Goal: Task Accomplishment & Management: Complete application form

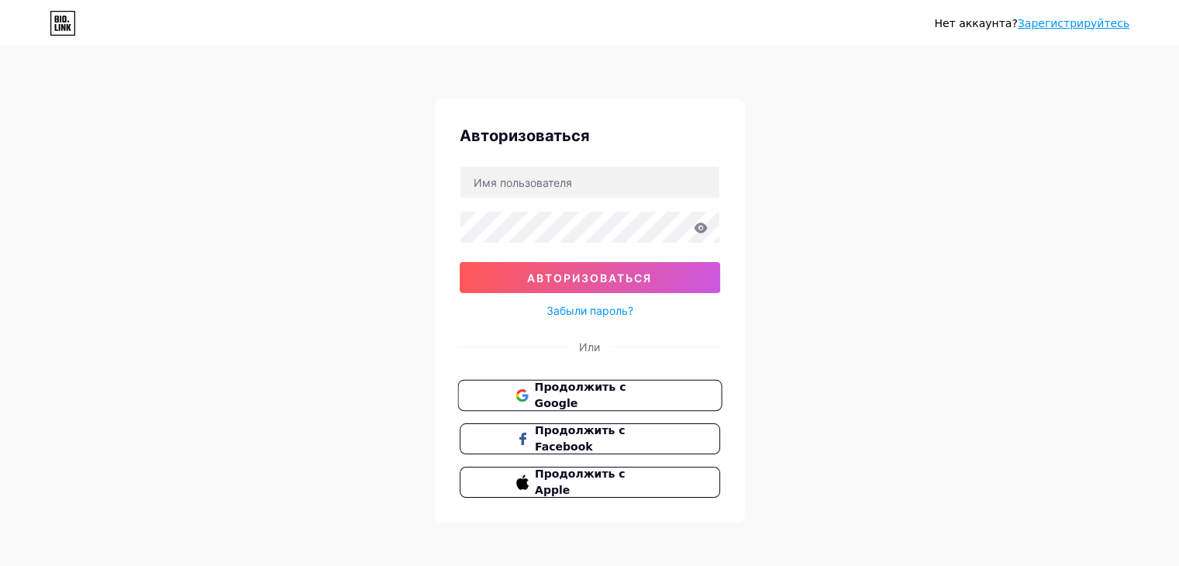
click at [567, 394] on font "Продолжить с Google" at bounding box center [579, 395] width 91 height 29
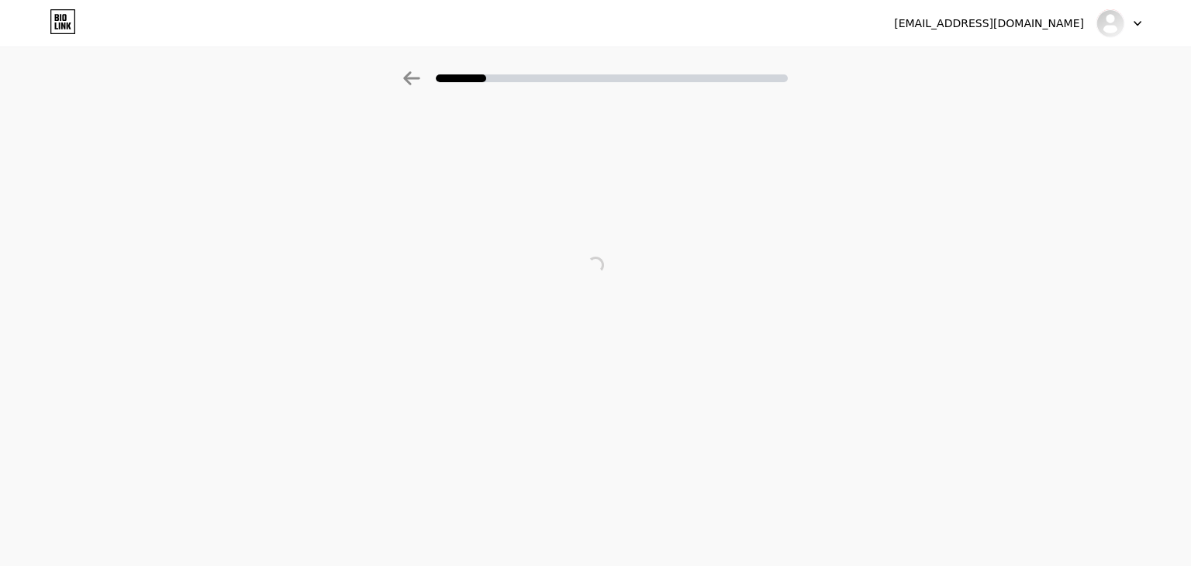
click at [465, 85] on div at bounding box center [595, 78] width 385 height 14
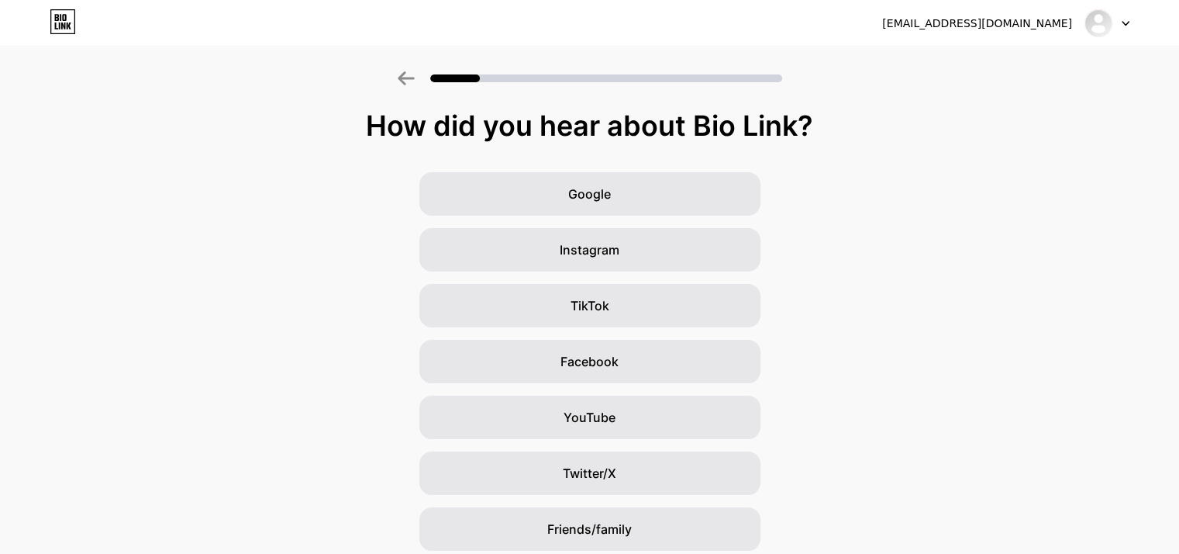
click at [518, 75] on div at bounding box center [606, 78] width 352 height 8
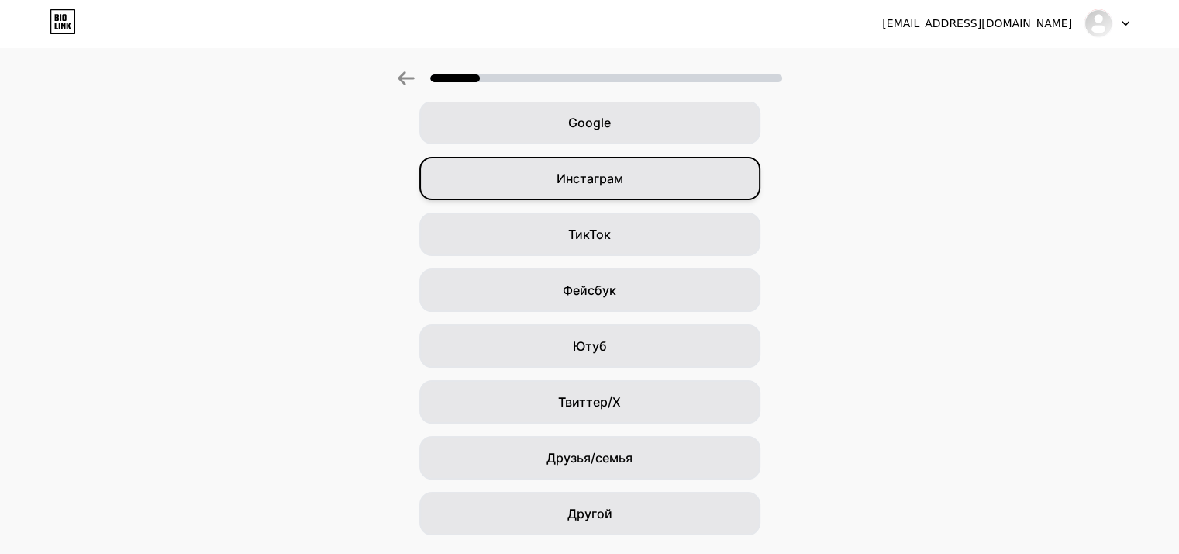
scroll to position [78, 0]
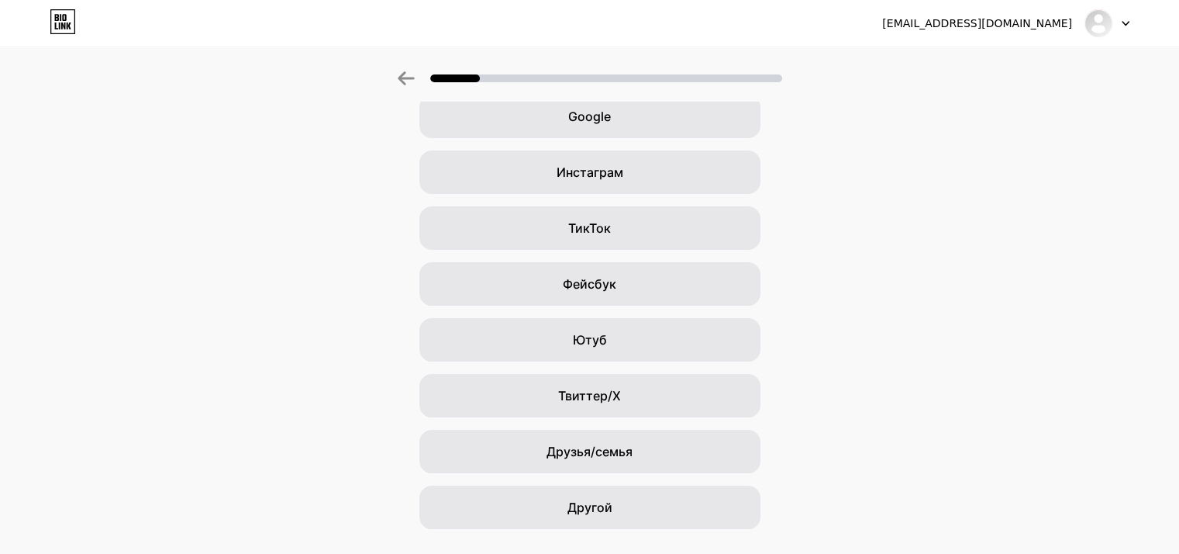
click at [602, 94] on div at bounding box center [589, 74] width 1179 height 54
click at [606, 122] on font "Google" at bounding box center [589, 117] width 43 height 16
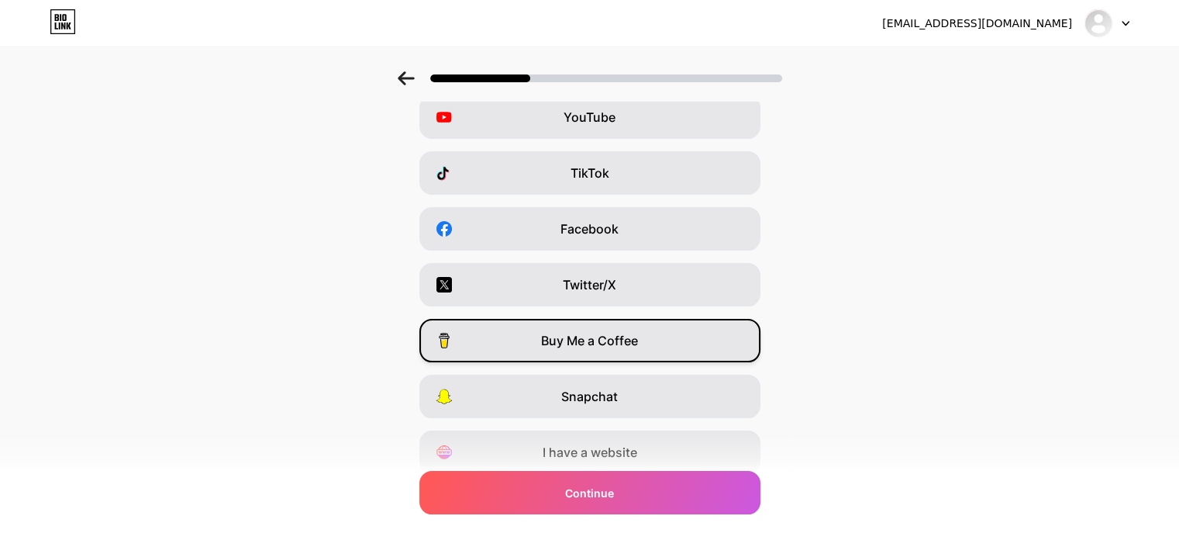
scroll to position [192, 0]
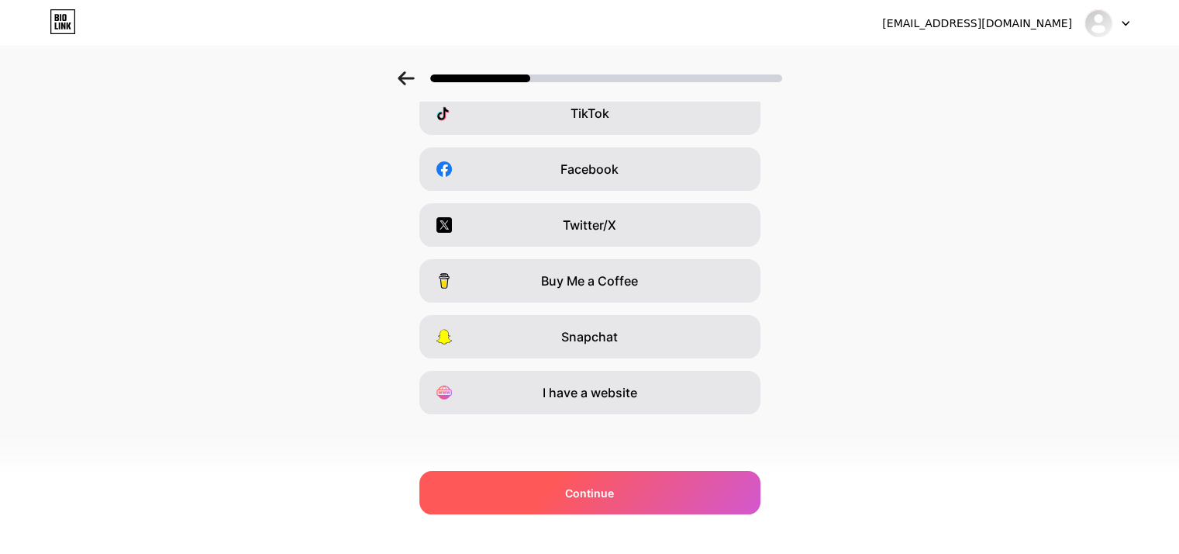
click at [595, 491] on span "Continue" at bounding box center [589, 493] width 49 height 16
click at [589, 505] on div "Продолжать" at bounding box center [589, 492] width 341 height 43
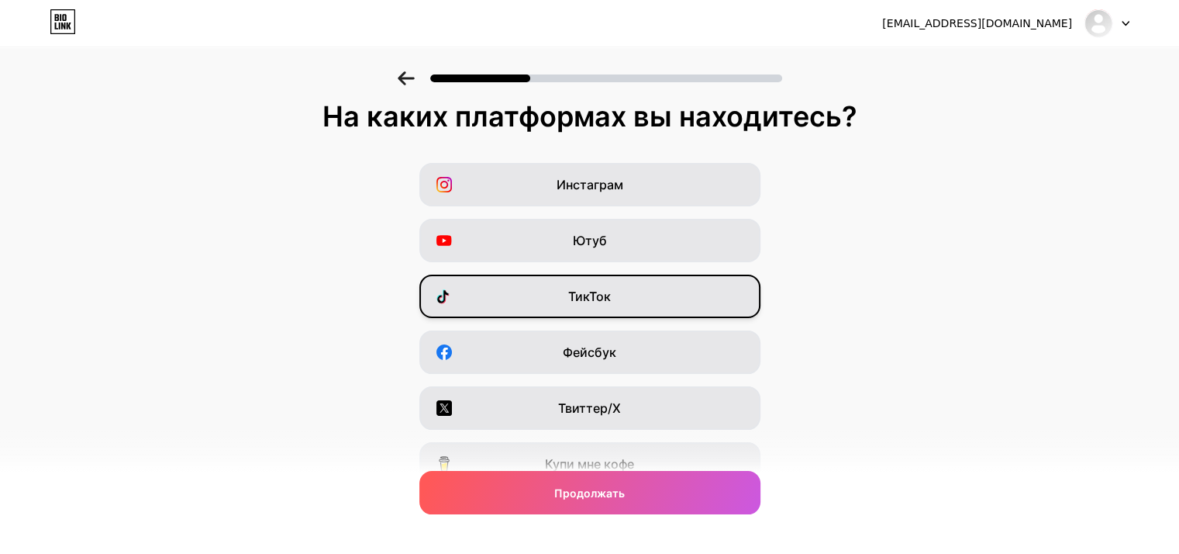
scroll to position [0, 0]
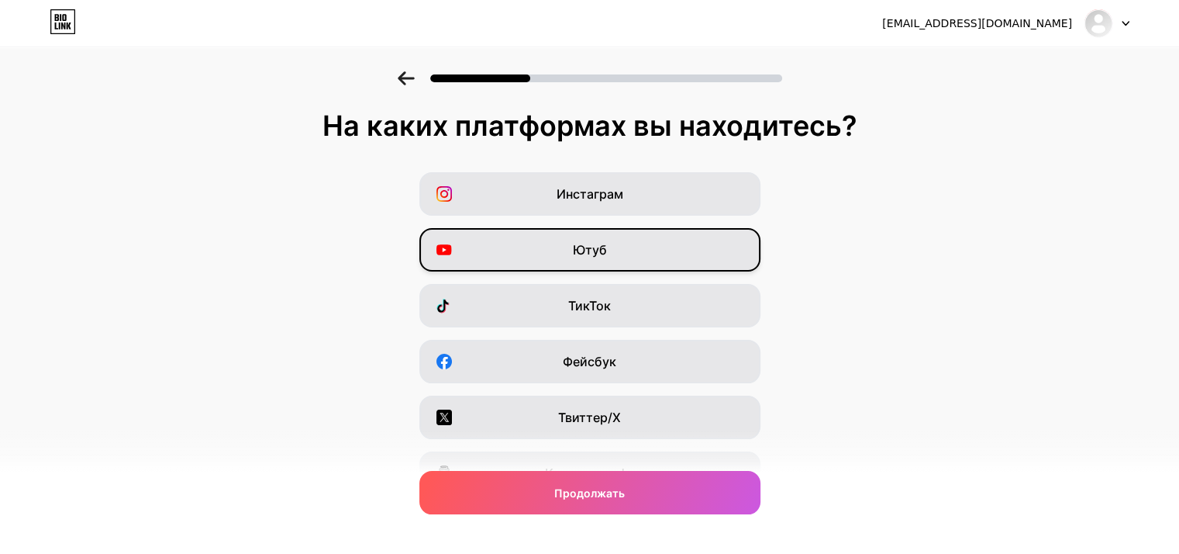
click at [621, 263] on div "Ютуб" at bounding box center [589, 249] width 341 height 43
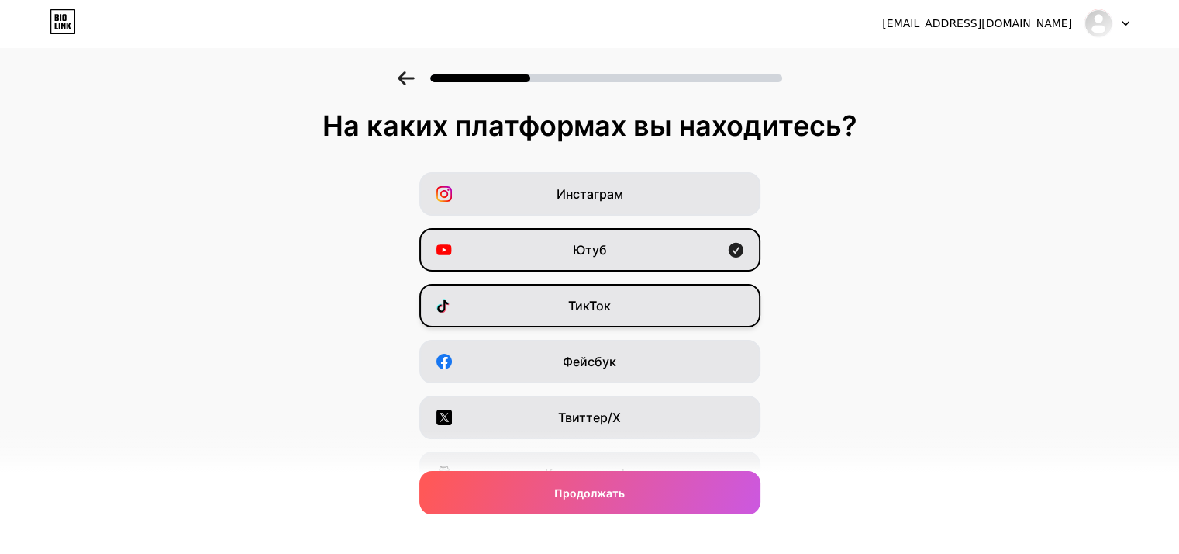
click at [639, 308] on div "ТикТок" at bounding box center [589, 305] width 341 height 43
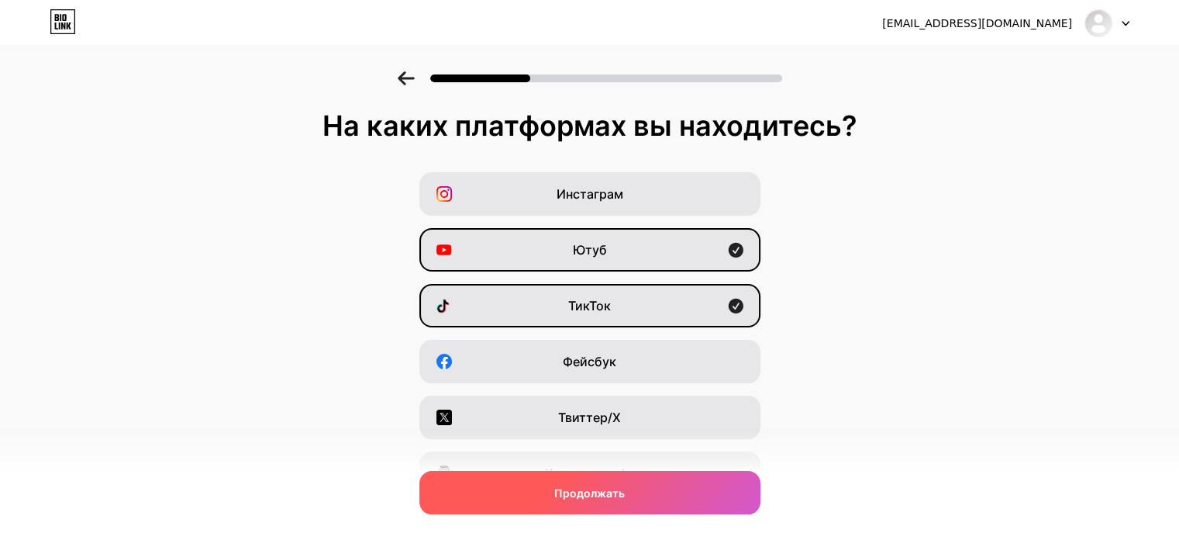
click at [589, 493] on font "Продолжать" at bounding box center [589, 492] width 71 height 13
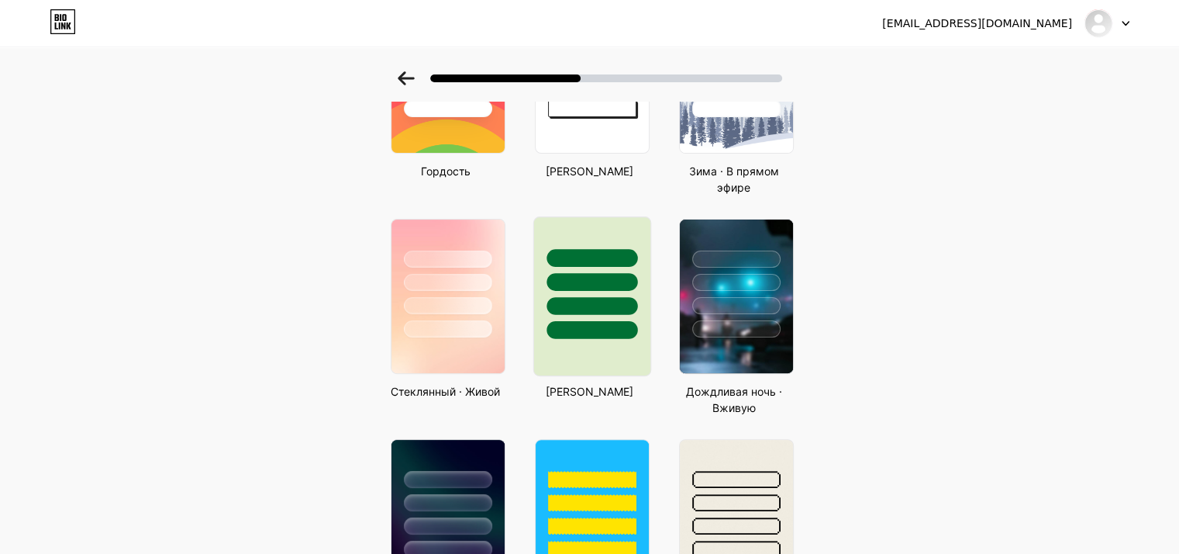
scroll to position [388, 0]
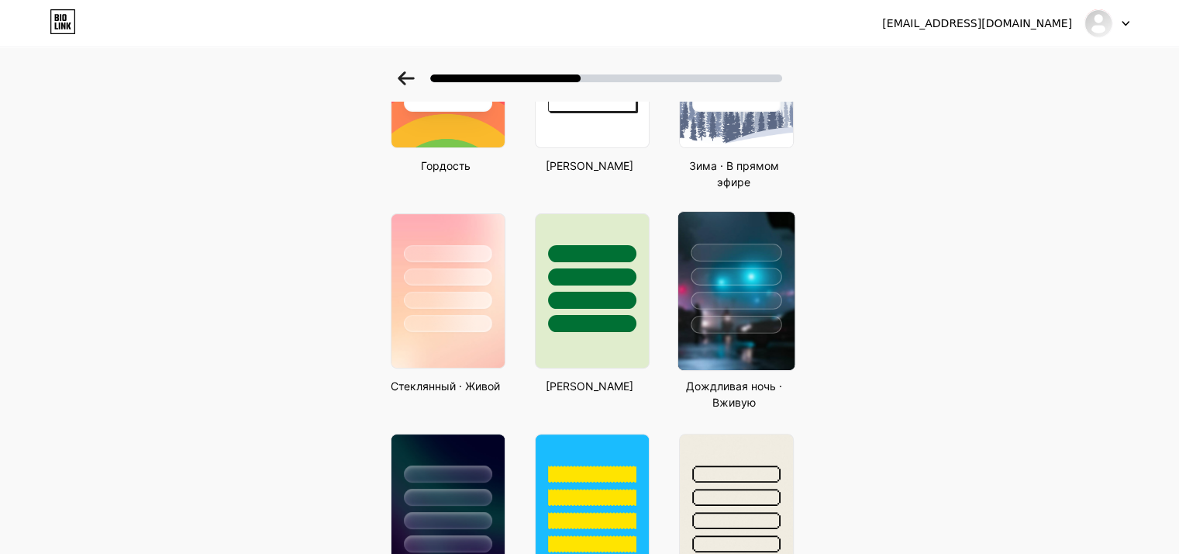
click at [768, 329] on div at bounding box center [736, 325] width 91 height 18
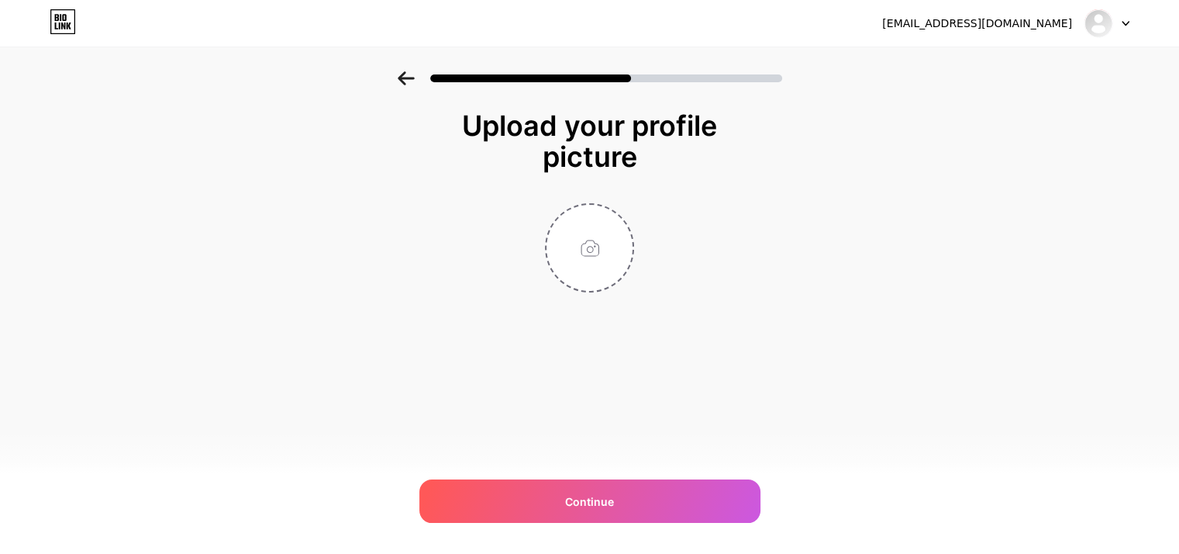
scroll to position [0, 0]
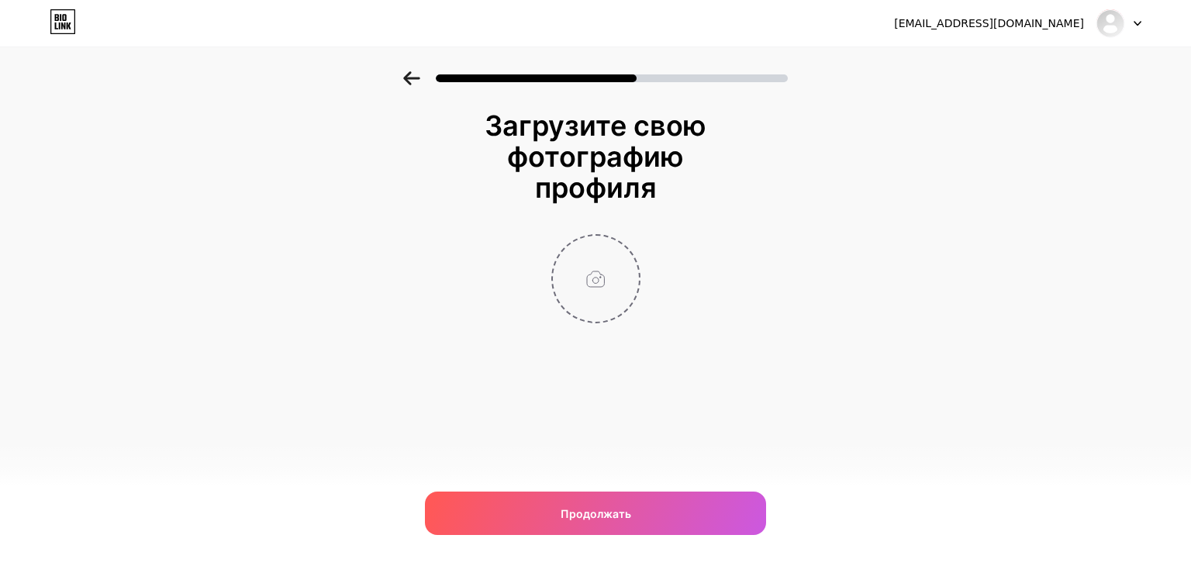
click at [605, 267] on input "file" at bounding box center [596, 279] width 86 height 86
type input "C:\fakepath\73258086180b75820519947f26844692.jpg"
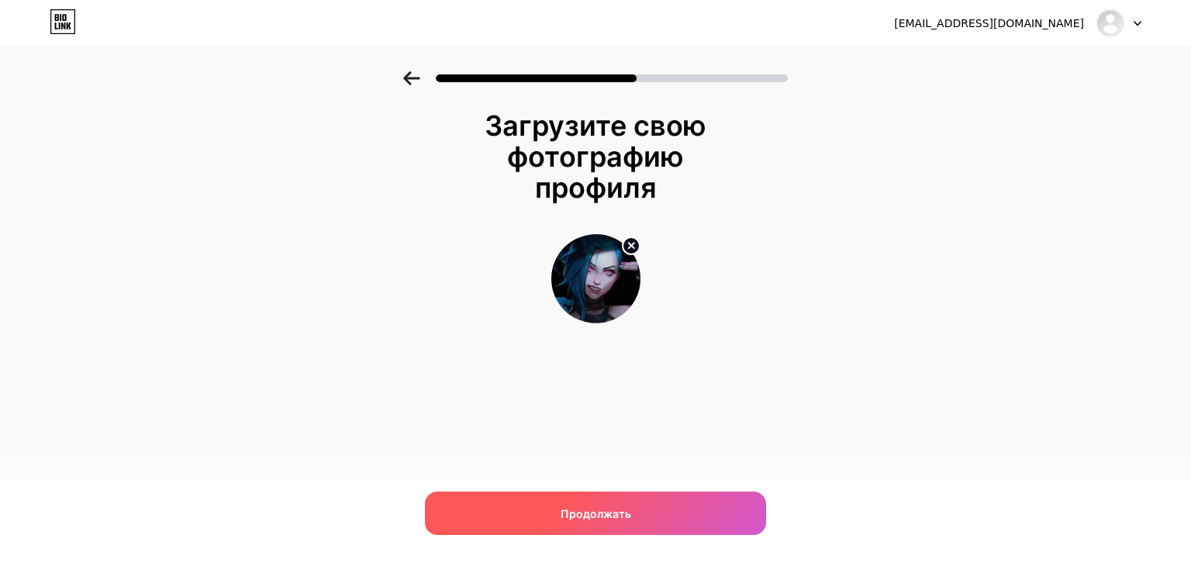
click at [615, 512] on font "Продолжать" at bounding box center [596, 513] width 71 height 13
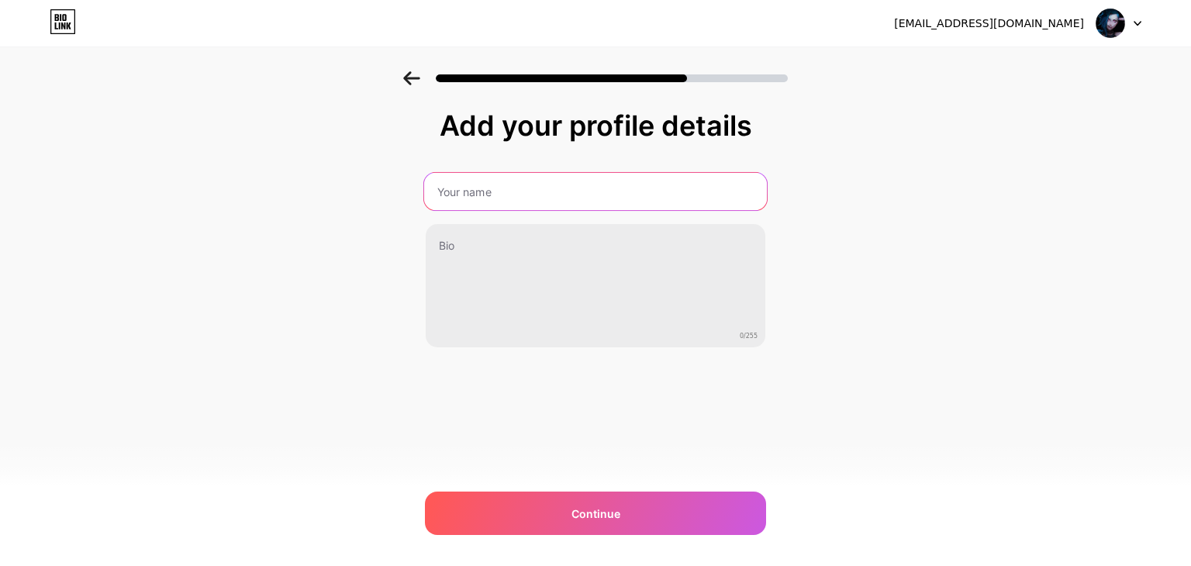
click at [516, 194] on input "text" at bounding box center [595, 191] width 343 height 37
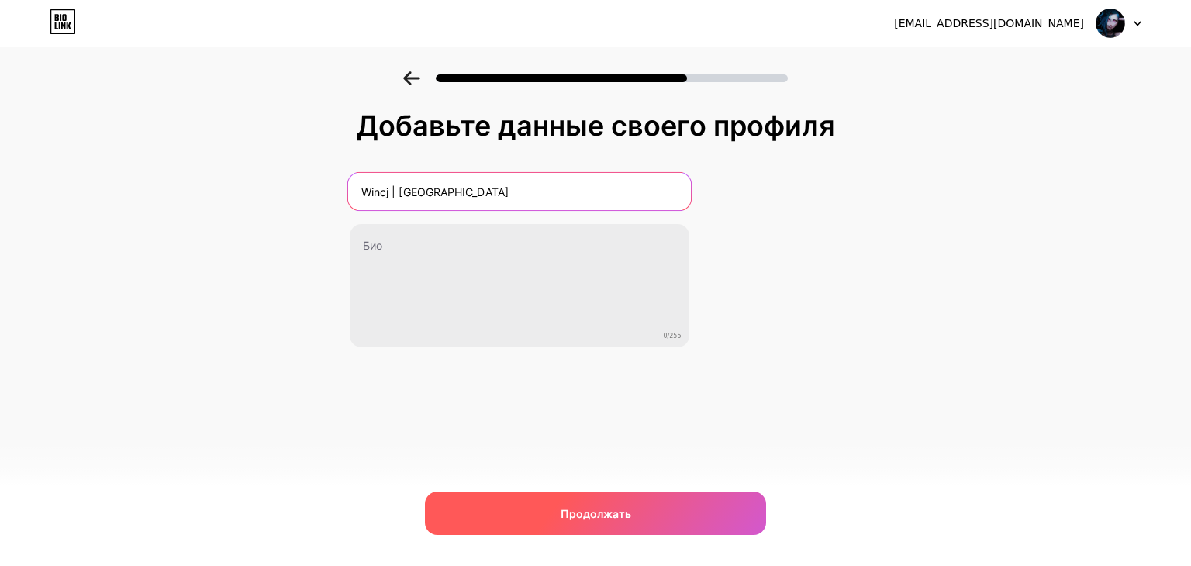
type input "Wincj | [GEOGRAPHIC_DATA]"
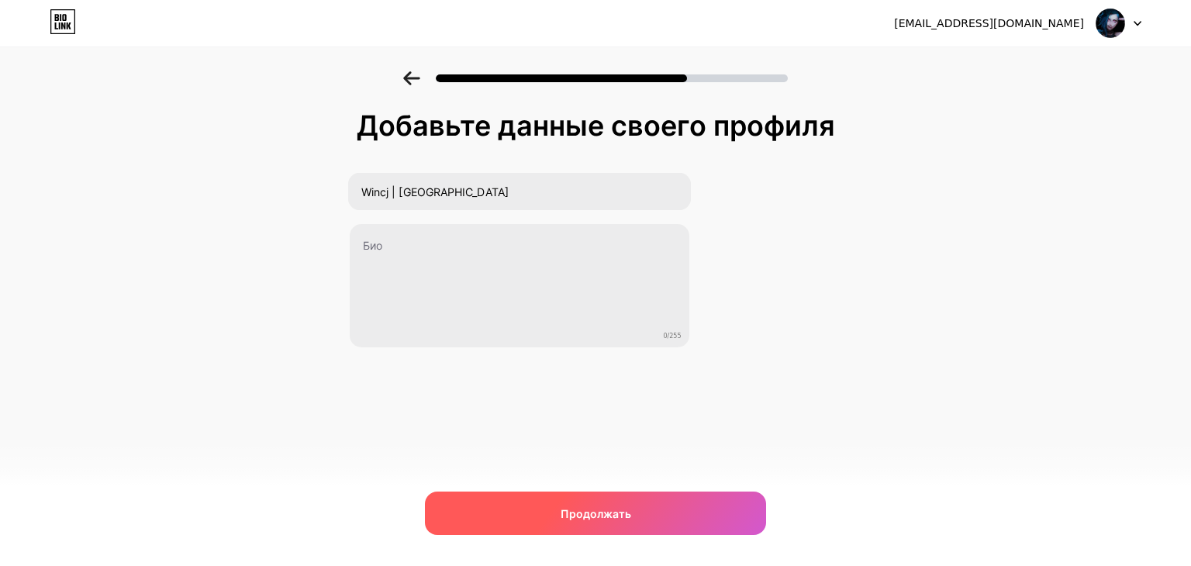
click at [583, 494] on div "Продолжать" at bounding box center [595, 513] width 341 height 43
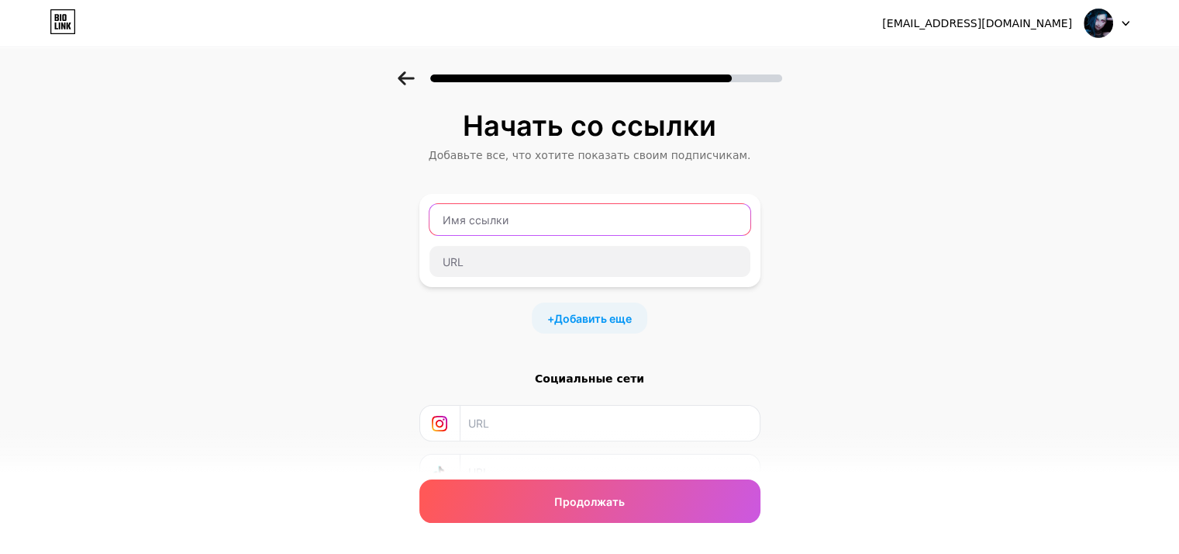
click at [505, 226] on input "text" at bounding box center [589, 219] width 321 height 31
type input "winch"
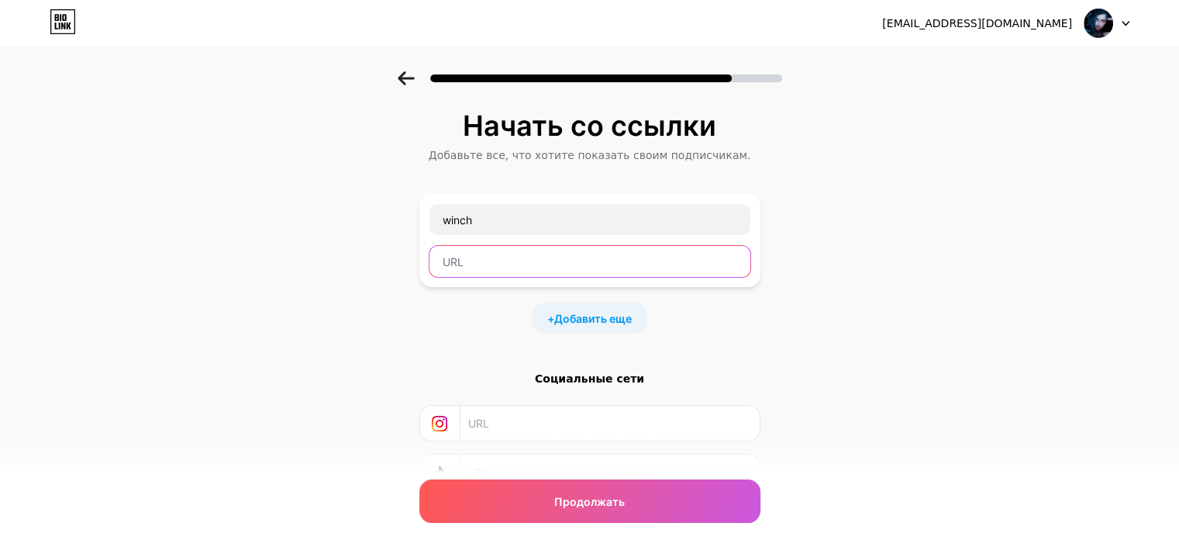
click at [524, 255] on input "text" at bounding box center [589, 261] width 321 height 31
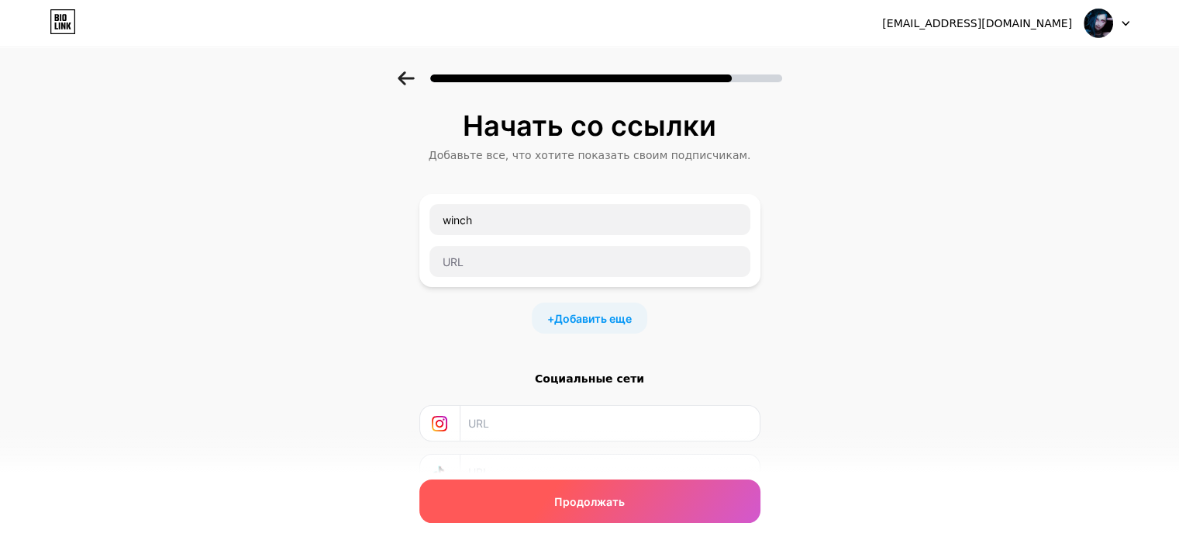
click at [575, 514] on div "Продолжать" at bounding box center [589, 500] width 341 height 43
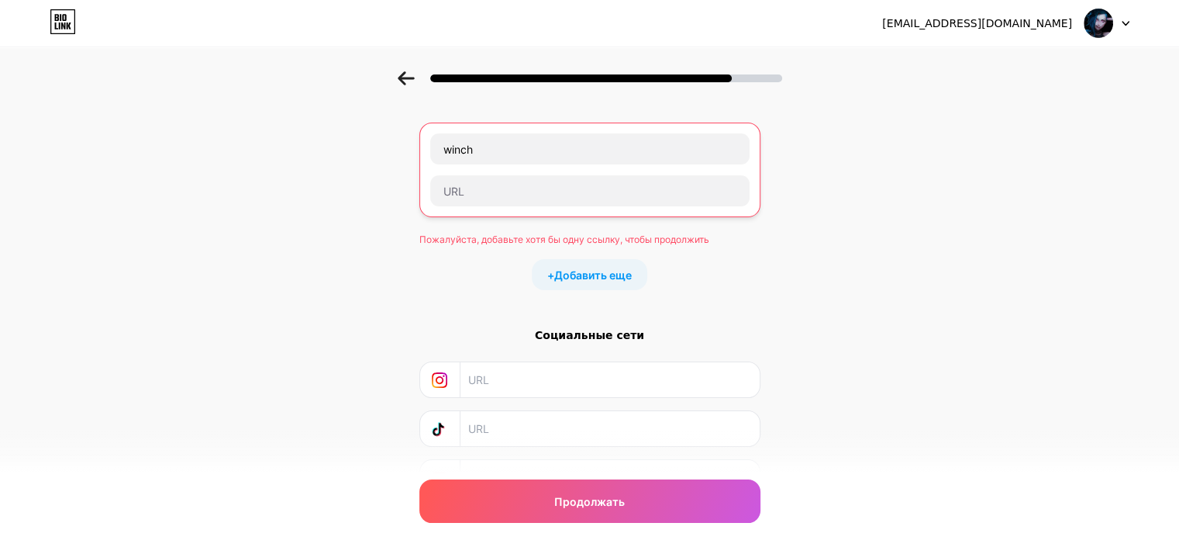
scroll to position [78, 0]
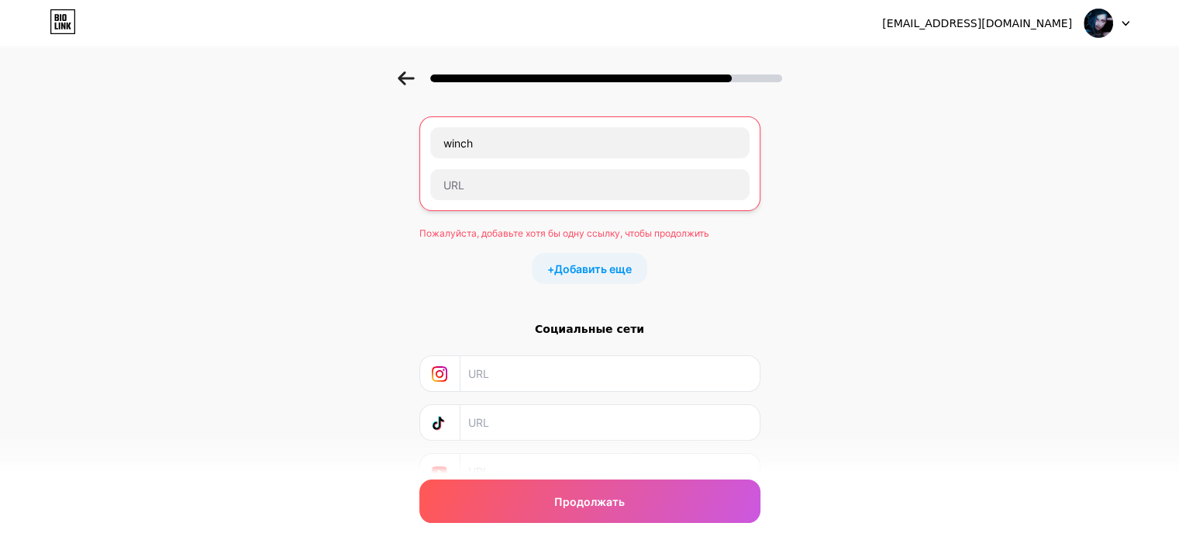
click at [477, 256] on div "+ Добавить еще" at bounding box center [589, 268] width 341 height 31
click at [471, 192] on input "text" at bounding box center [589, 184] width 319 height 31
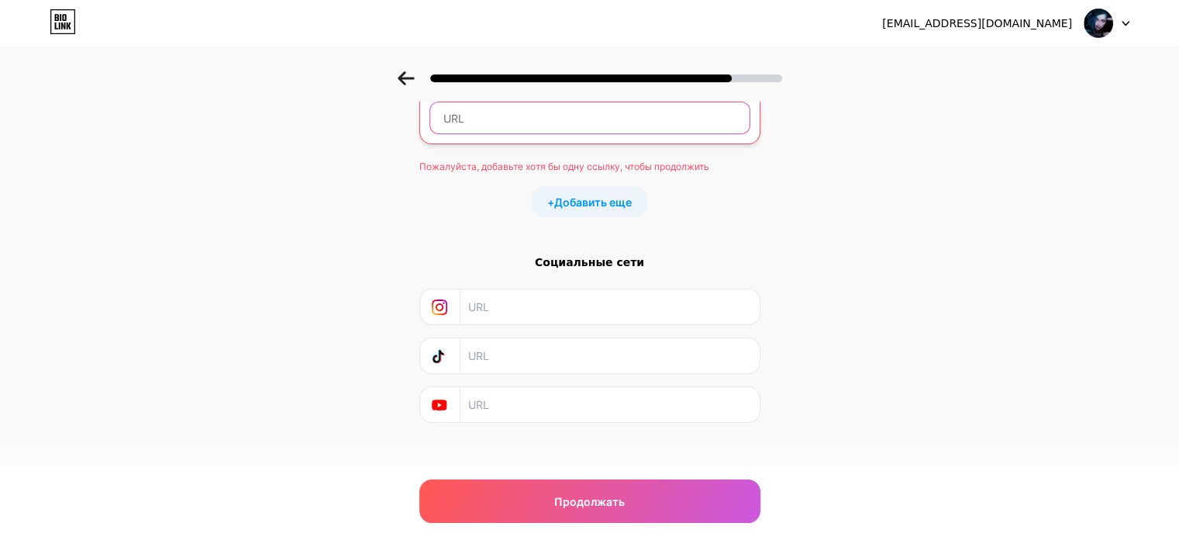
scroll to position [150, 0]
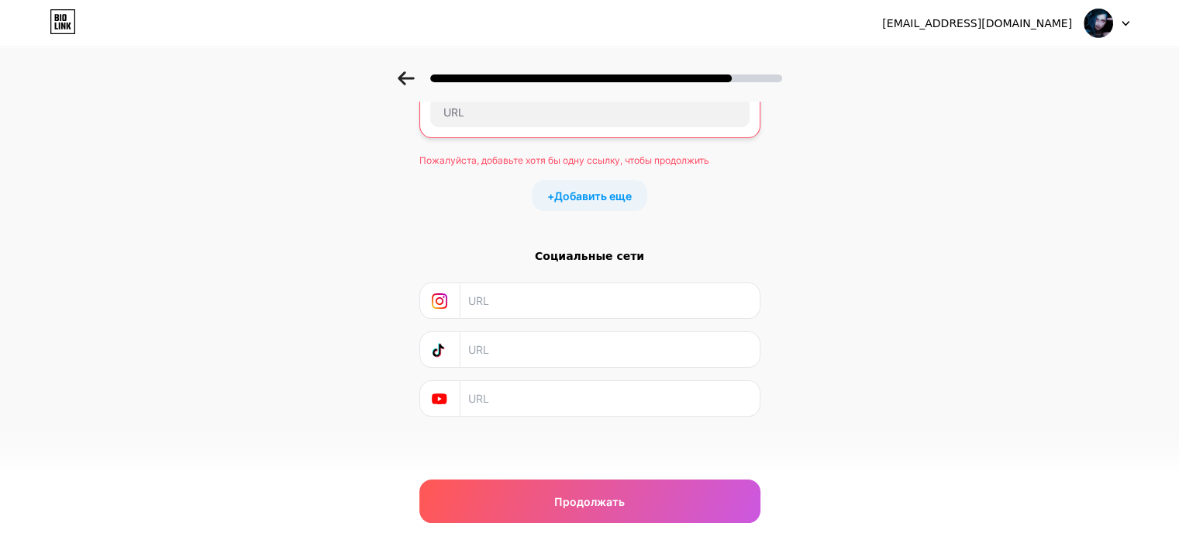
click at [560, 325] on div "Социальные сети" at bounding box center [589, 332] width 341 height 168
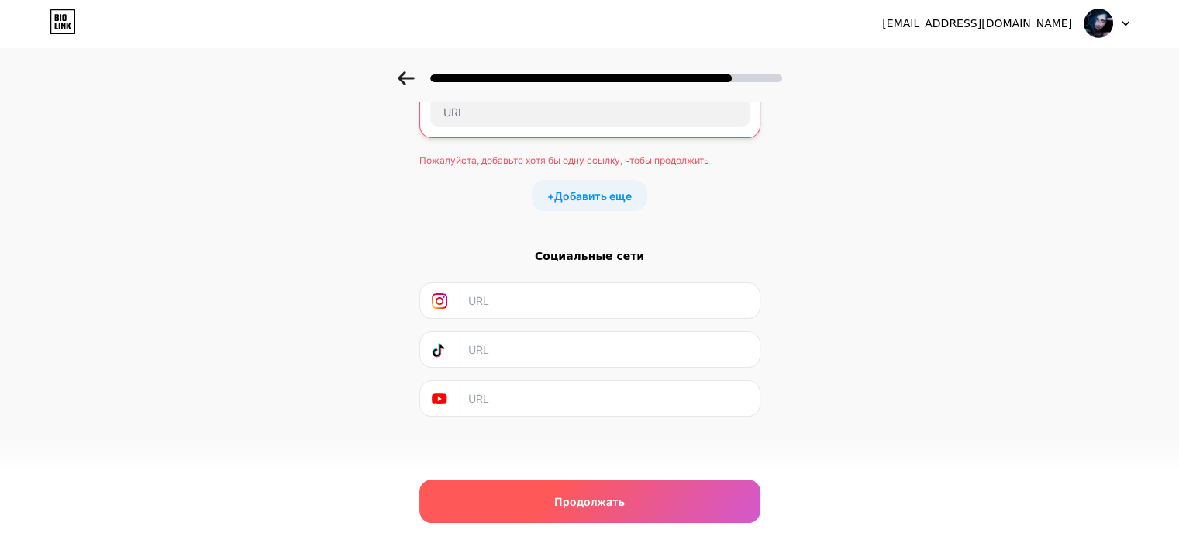
click at [602, 488] on div "Продолжать" at bounding box center [589, 500] width 341 height 43
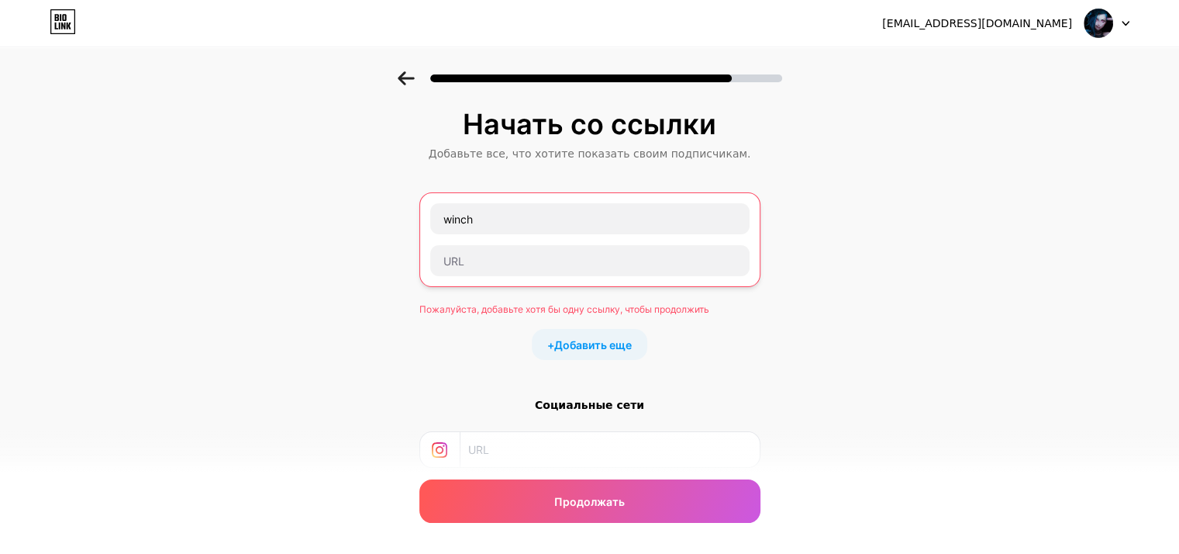
scroll to position [0, 0]
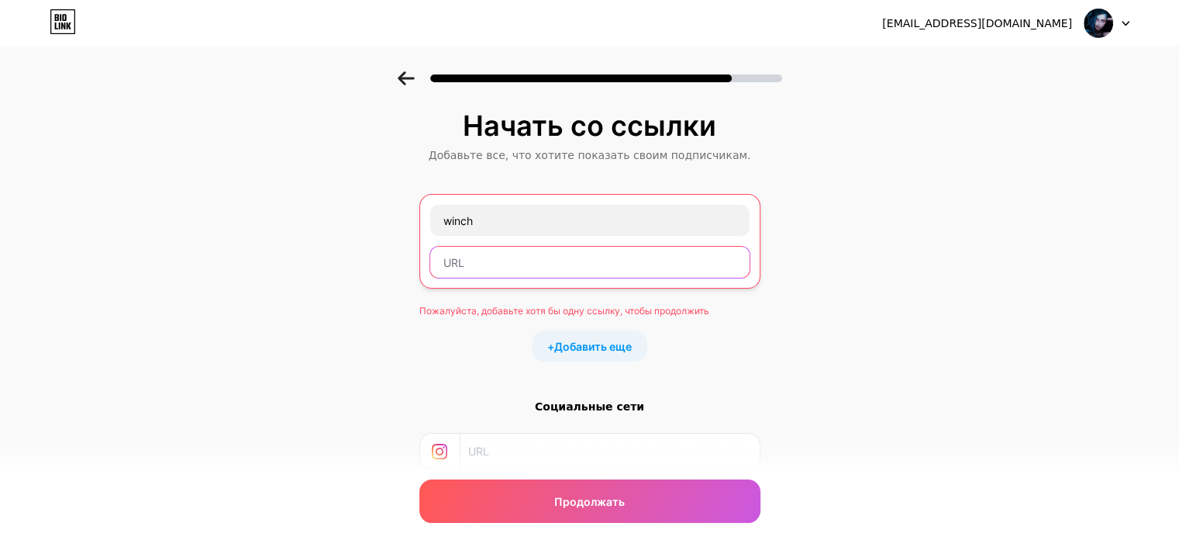
click at [498, 259] on input "text" at bounding box center [589, 262] width 319 height 31
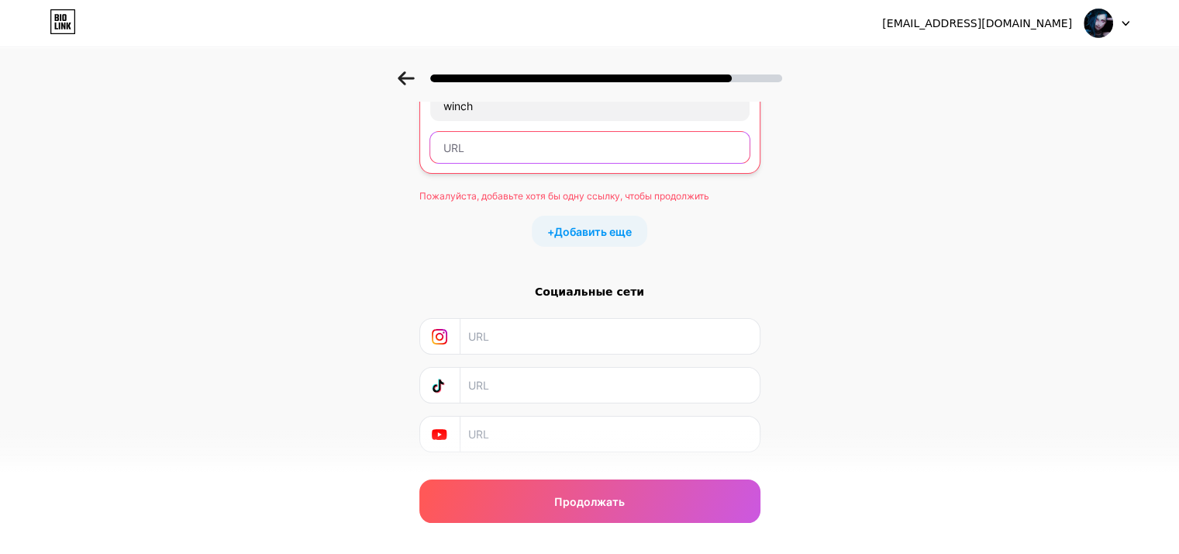
scroll to position [150, 0]
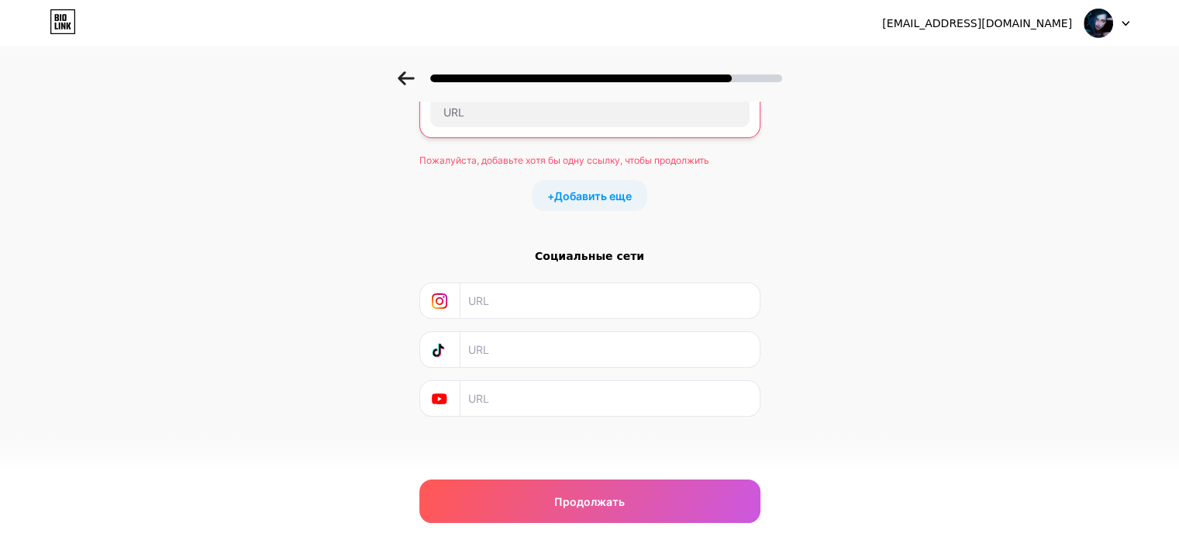
click at [512, 377] on div "Социальные сети" at bounding box center [589, 332] width 341 height 168
click at [516, 395] on input "text" at bounding box center [608, 398] width 281 height 35
paste input "[URL][DOMAIN_NAME][DOMAIN_NAME]"
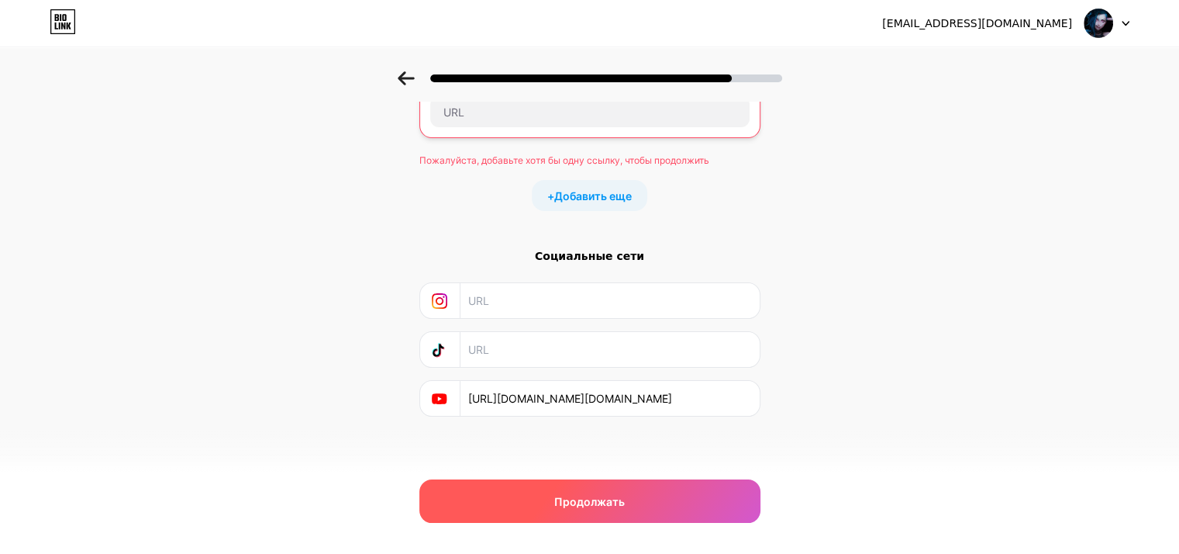
type input "[URL][DOMAIN_NAME][DOMAIN_NAME]"
click at [554, 498] on div "Продолжать" at bounding box center [589, 500] width 341 height 43
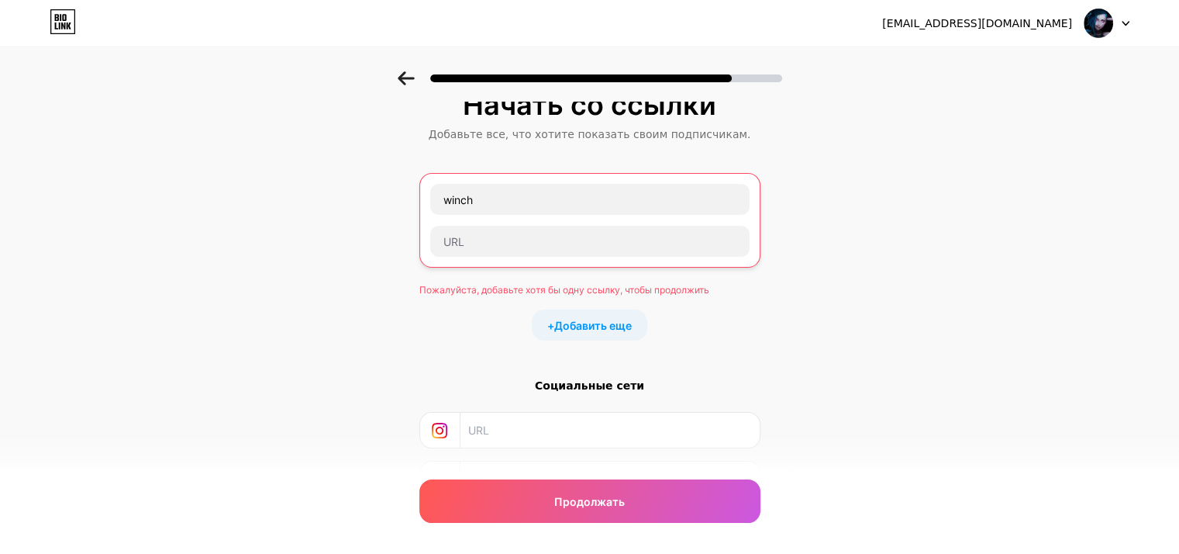
scroll to position [0, 0]
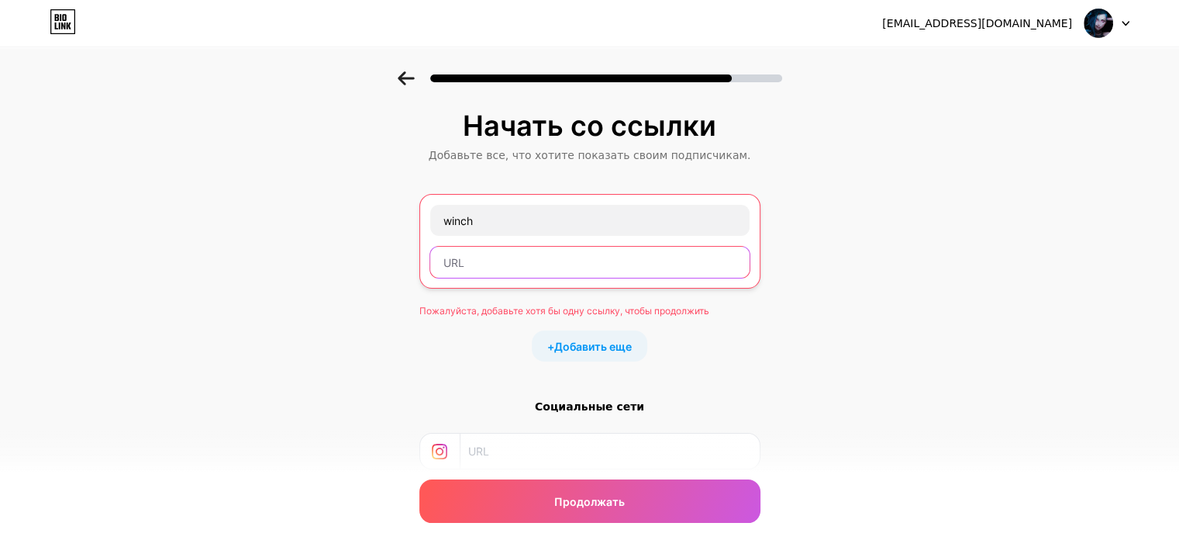
click at [465, 272] on input "text" at bounding box center [589, 262] width 319 height 31
paste input "[URL][DOMAIN_NAME][DOMAIN_NAME]"
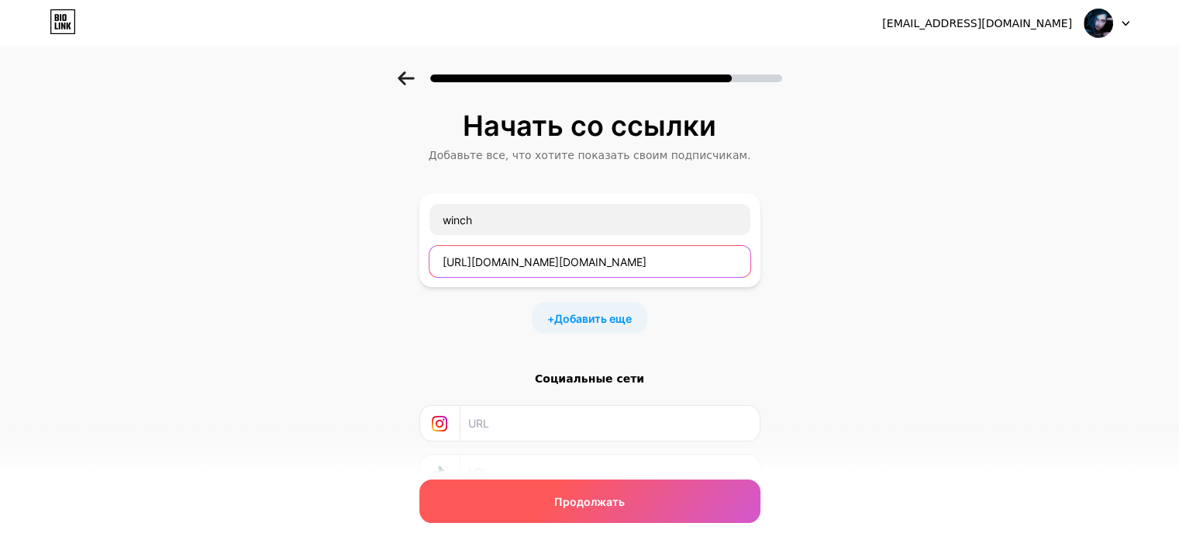
type input "[URL][DOMAIN_NAME][DOMAIN_NAME]"
click at [620, 497] on font "Продолжать" at bounding box center [589, 501] width 71 height 13
click at [611, 496] on font "Продолжать" at bounding box center [589, 501] width 71 height 13
click at [611, 497] on font "Продолжать" at bounding box center [589, 501] width 71 height 13
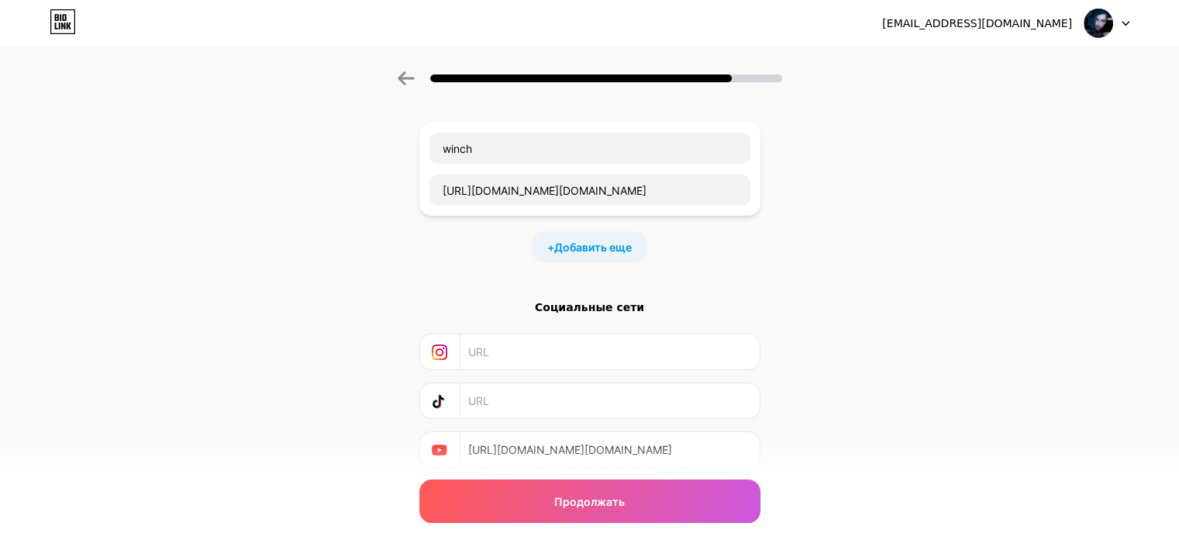
scroll to position [78, 0]
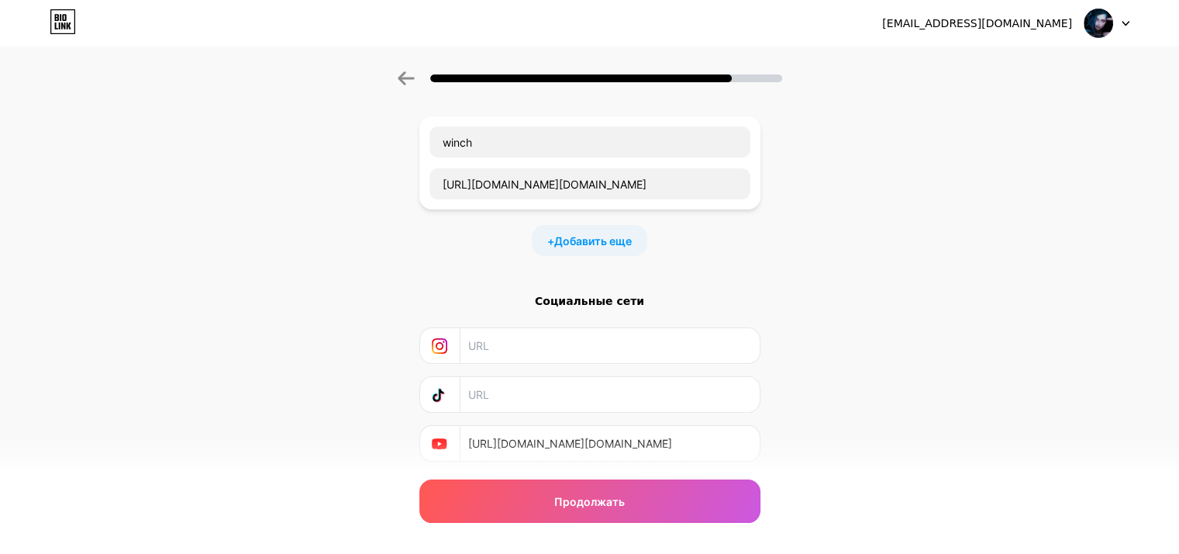
click at [611, 302] on font "Социальные сети" at bounding box center [589, 301] width 109 height 12
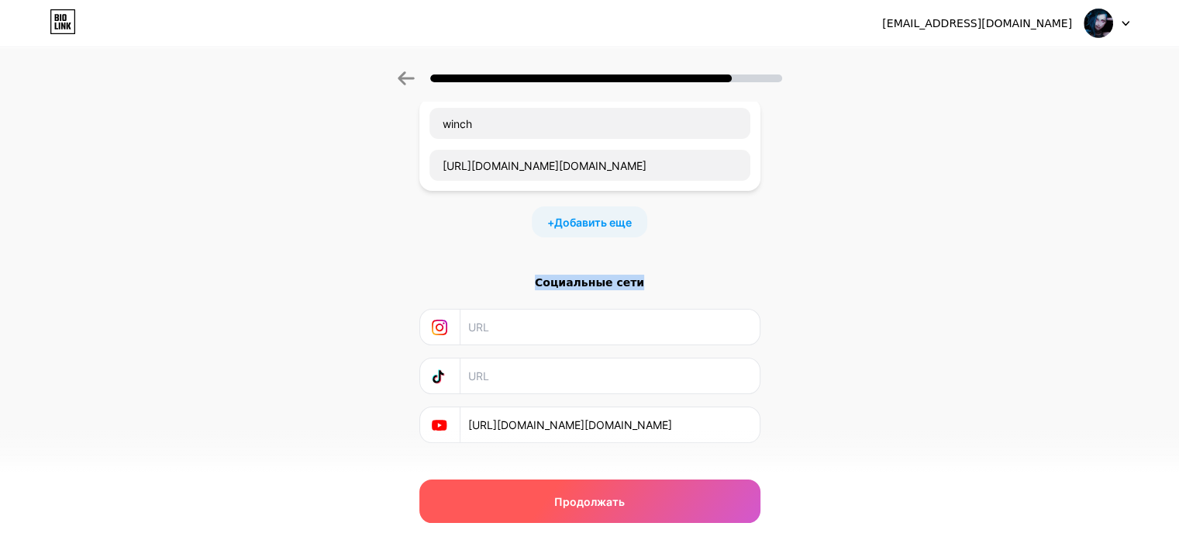
scroll to position [0, 0]
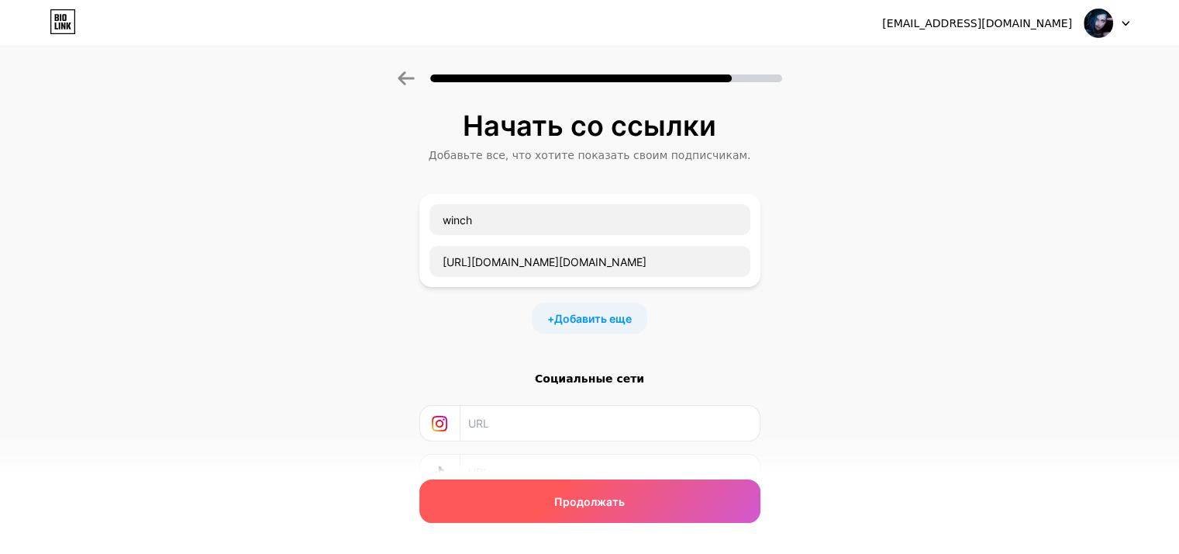
click at [660, 499] on div "Продолжать" at bounding box center [589, 500] width 341 height 43
click at [660, 500] on div "Продолжать" at bounding box center [589, 500] width 341 height 43
click at [660, 502] on div "Продолжать" at bounding box center [589, 500] width 341 height 43
click at [660, 503] on div "Продолжать" at bounding box center [589, 500] width 341 height 43
click at [660, 505] on div "Продолжать" at bounding box center [589, 500] width 341 height 43
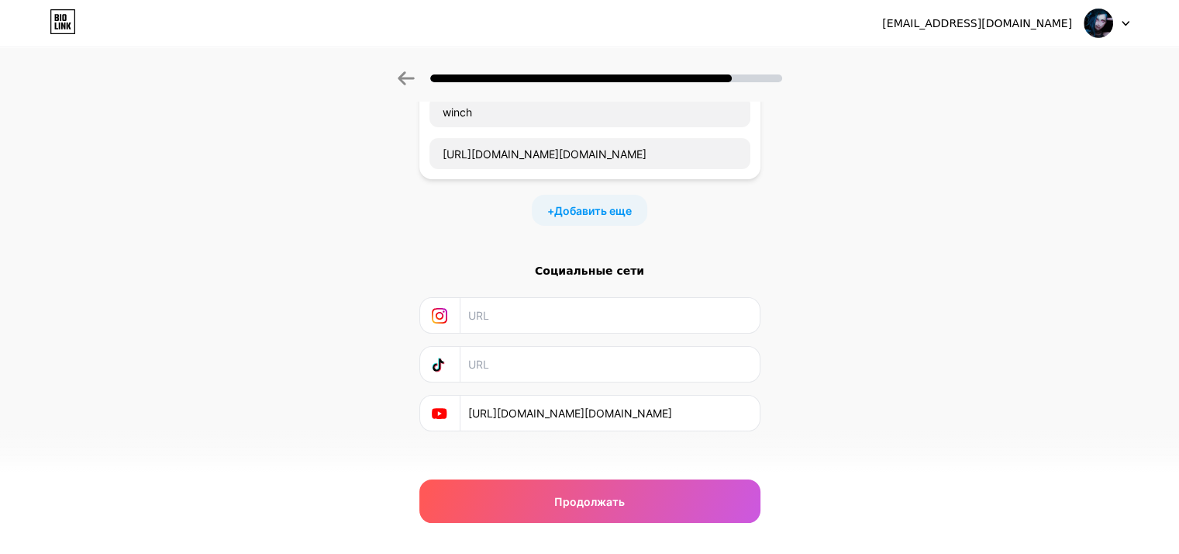
scroll to position [122, 0]
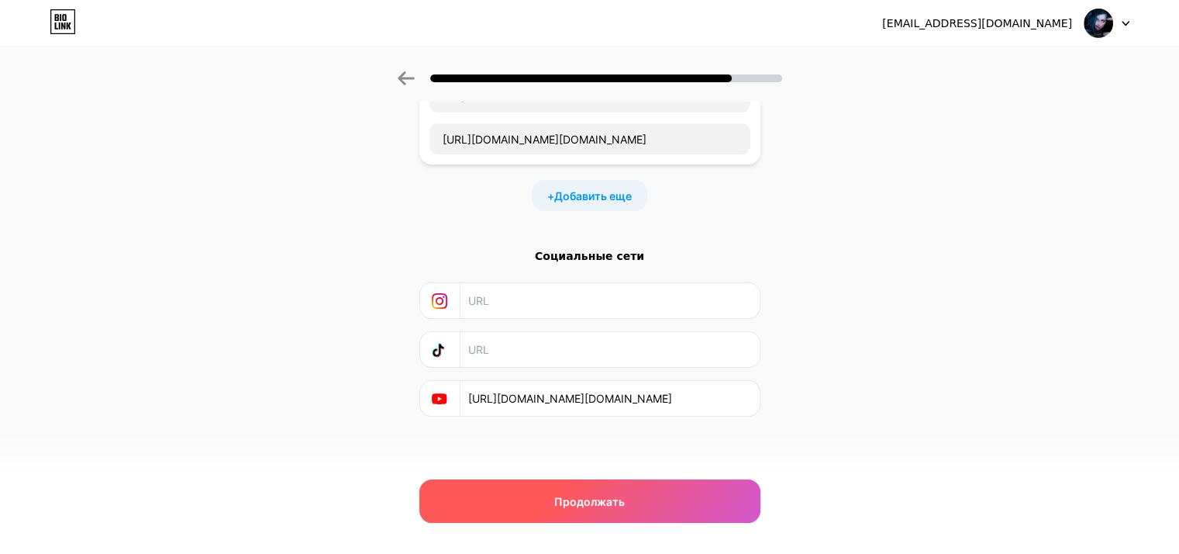
click at [662, 519] on div "Продолжать" at bounding box center [589, 500] width 341 height 43
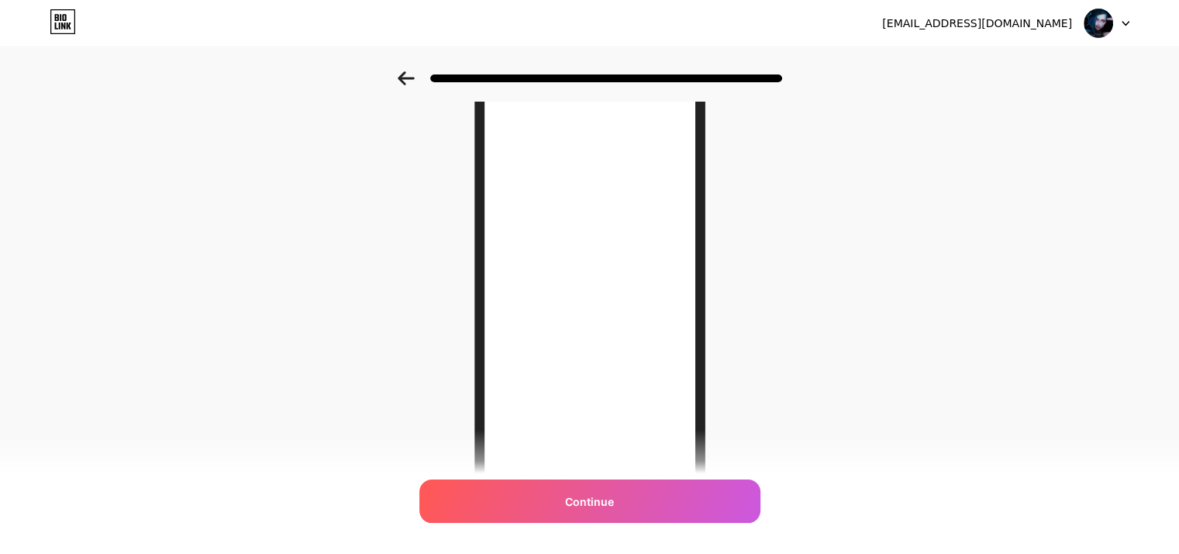
scroll to position [225, 0]
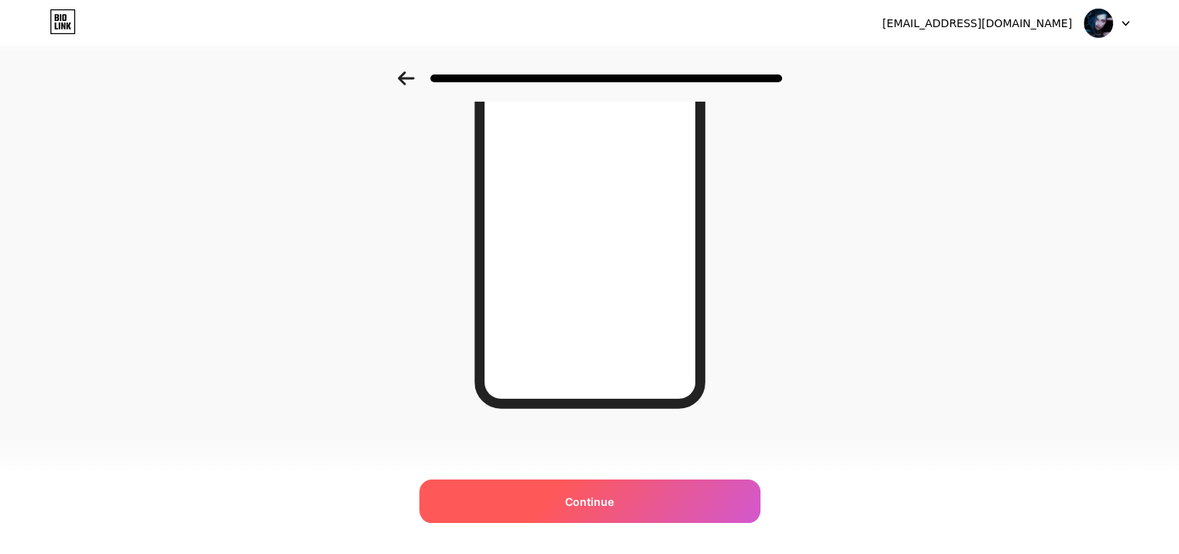
click at [647, 507] on div "Continue" at bounding box center [589, 500] width 341 height 43
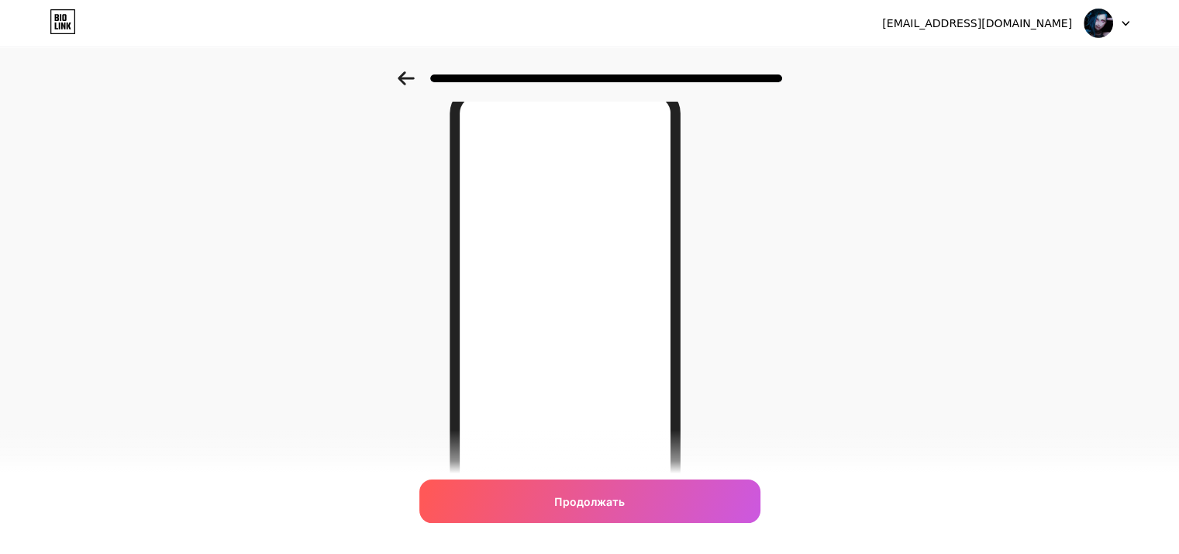
scroll to position [78, 0]
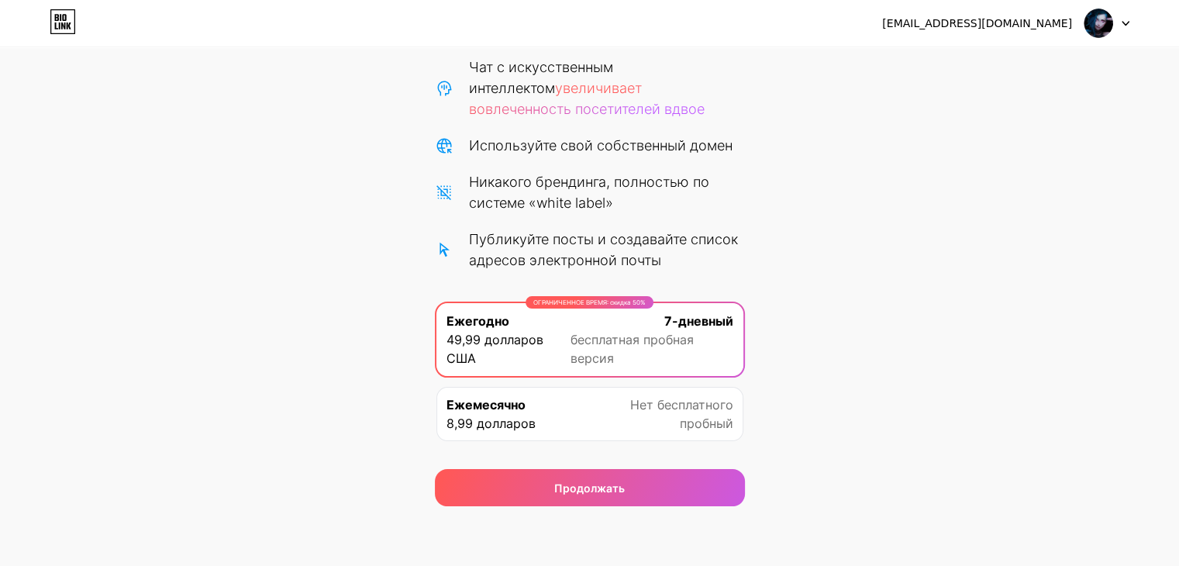
scroll to position [181, 0]
drag, startPoint x: 629, startPoint y: 467, endPoint x: 742, endPoint y: 447, distance: 115.0
click at [742, 449] on div "Продолжать" at bounding box center [590, 477] width 310 height 56
click at [698, 419] on font "пробный" at bounding box center [706, 422] width 53 height 16
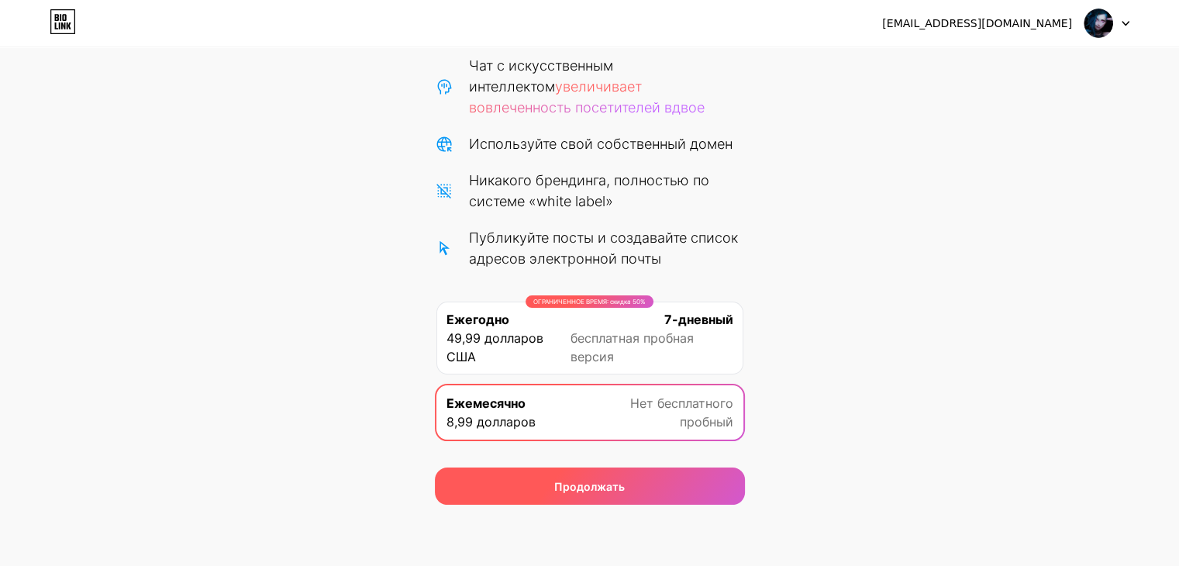
click at [681, 489] on div "Продолжать" at bounding box center [590, 485] width 310 height 37
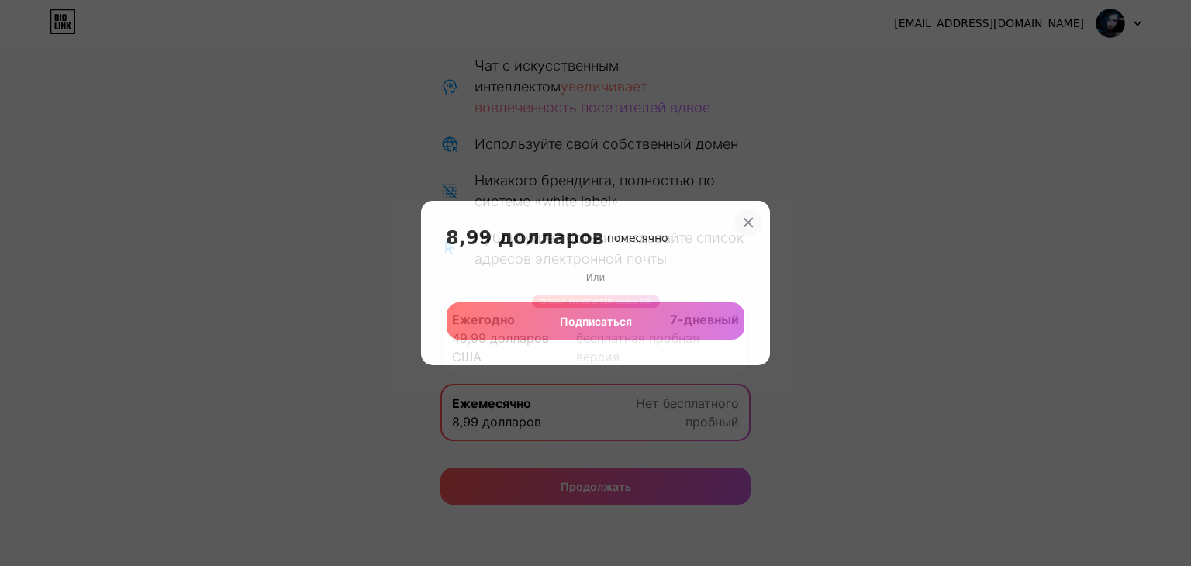
click at [747, 217] on icon at bounding box center [748, 222] width 12 height 12
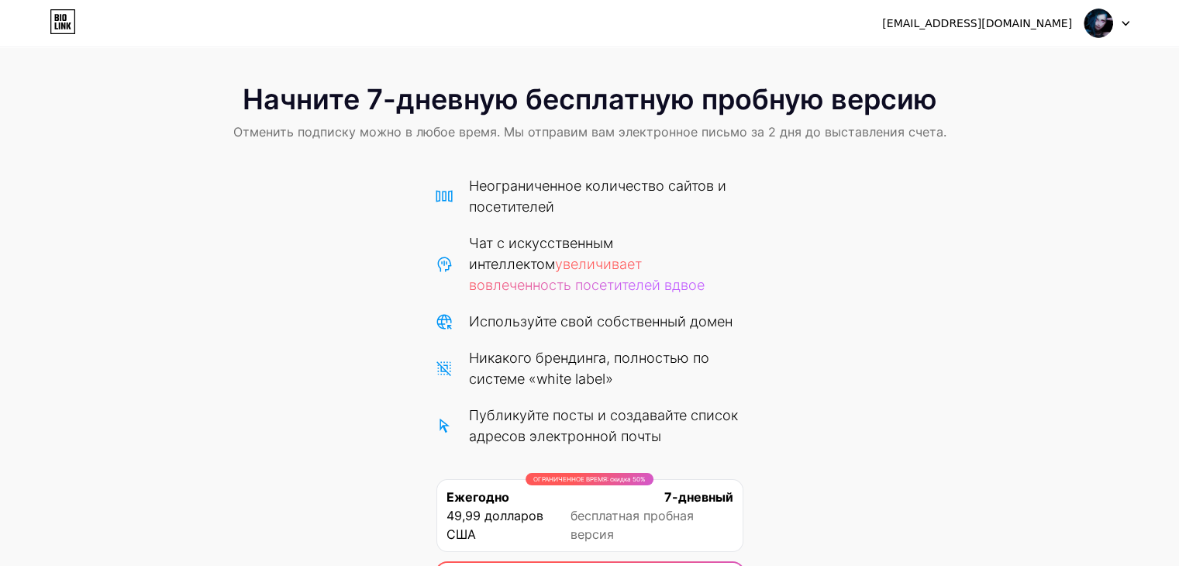
scroll to position [0, 0]
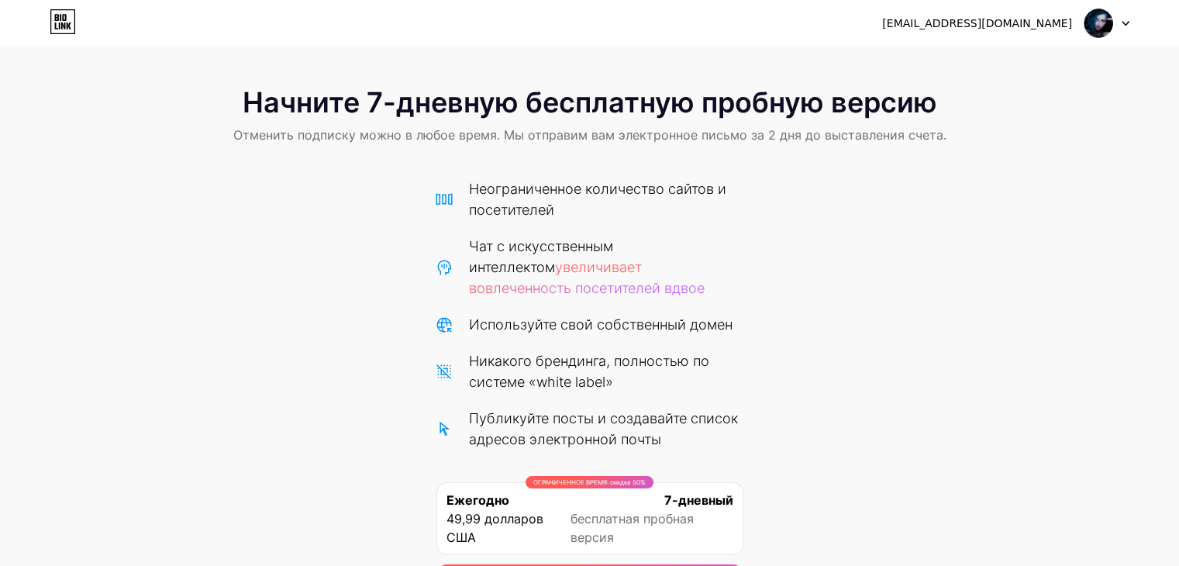
click at [1112, 26] on img at bounding box center [1098, 23] width 29 height 29
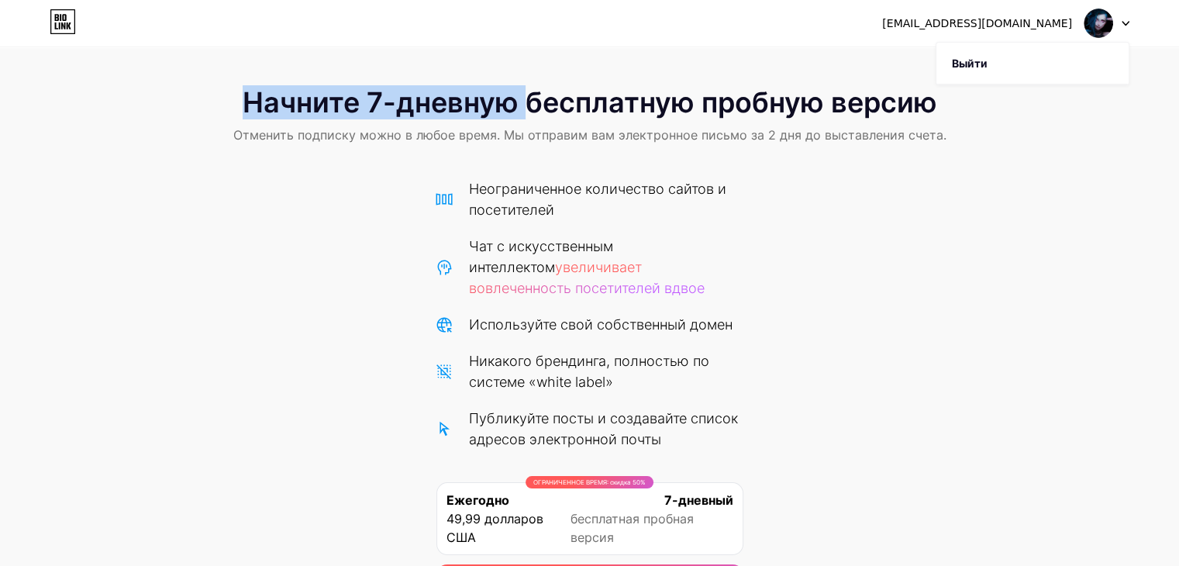
drag, startPoint x: 1001, startPoint y: 71, endPoint x: 476, endPoint y: 63, distance: 524.9
click at [481, 63] on div "[EMAIL_ADDRESS][DOMAIN_NAME] Выйти Ссылка скопирована Начните 7-дневную бесплат…" at bounding box center [589, 342] width 1179 height 685
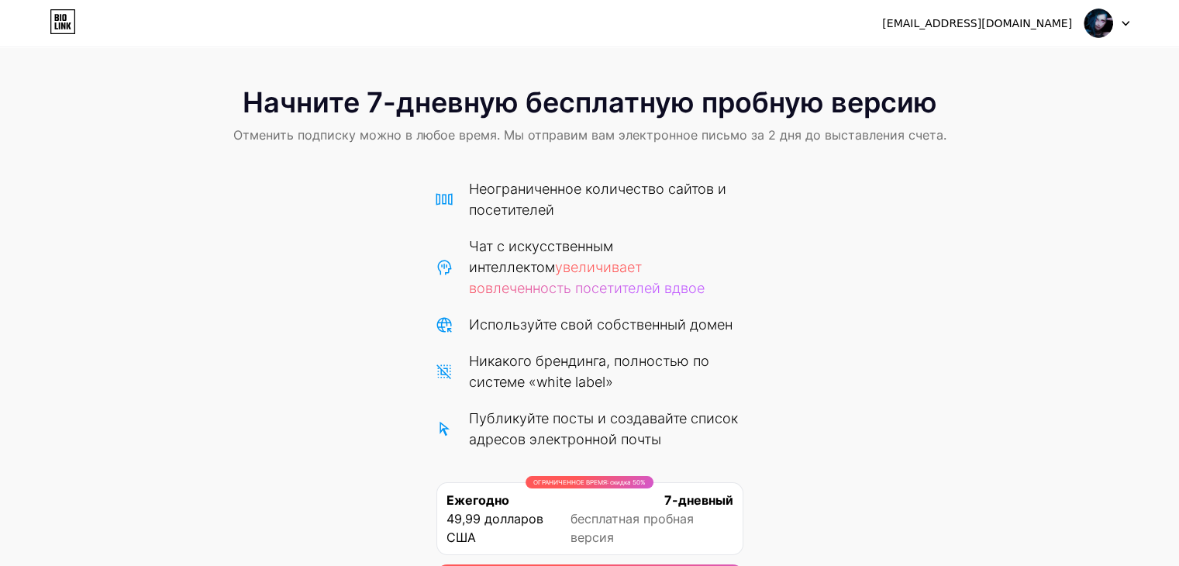
drag, startPoint x: 70, startPoint y: 8, endPoint x: 63, endPoint y: 19, distance: 13.6
click at [69, 8] on div "[EMAIL_ADDRESS][DOMAIN_NAME] Выйти" at bounding box center [589, 23] width 1179 height 47
click at [63, 19] on icon at bounding box center [64, 17] width 4 height 7
